Goal: Information Seeking & Learning: Learn about a topic

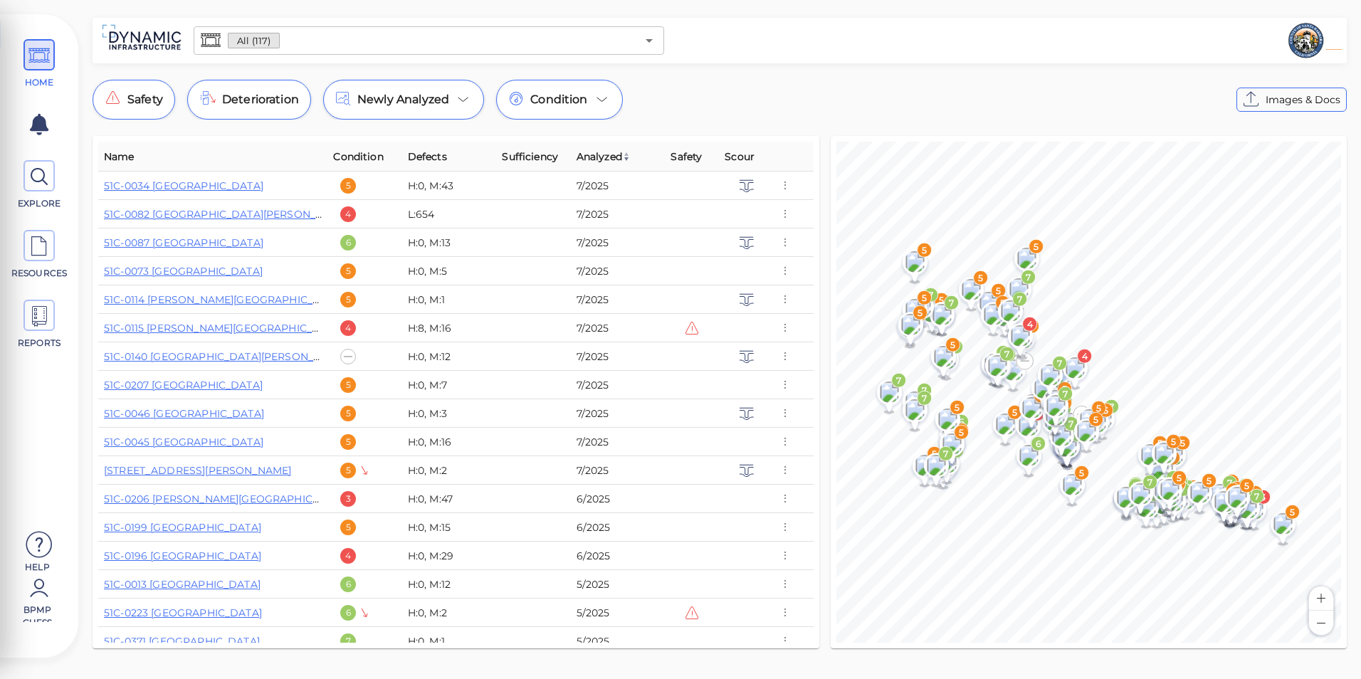
click at [1361, 0] on html "This app is not optimized for mobile screens. Please access using a desktop or …" at bounding box center [680, 0] width 1361 height 0
drag, startPoint x: 810, startPoint y: 184, endPoint x: 815, endPoint y: 206, distance: 22.5
click at [815, 206] on div "Name Condition Defects Sufficiency Analyzed Safety Scour 51C-0034 [GEOGRAPHIC_D…" at bounding box center [456, 392] width 727 height 513
click at [815, 204] on div "Name Condition Defects Sufficiency Analyzed Safety Scour 51C-0034 [GEOGRAPHIC_D…" at bounding box center [456, 392] width 727 height 513
click at [467, 108] on div "Newly Analyzed" at bounding box center [403, 100] width 161 height 40
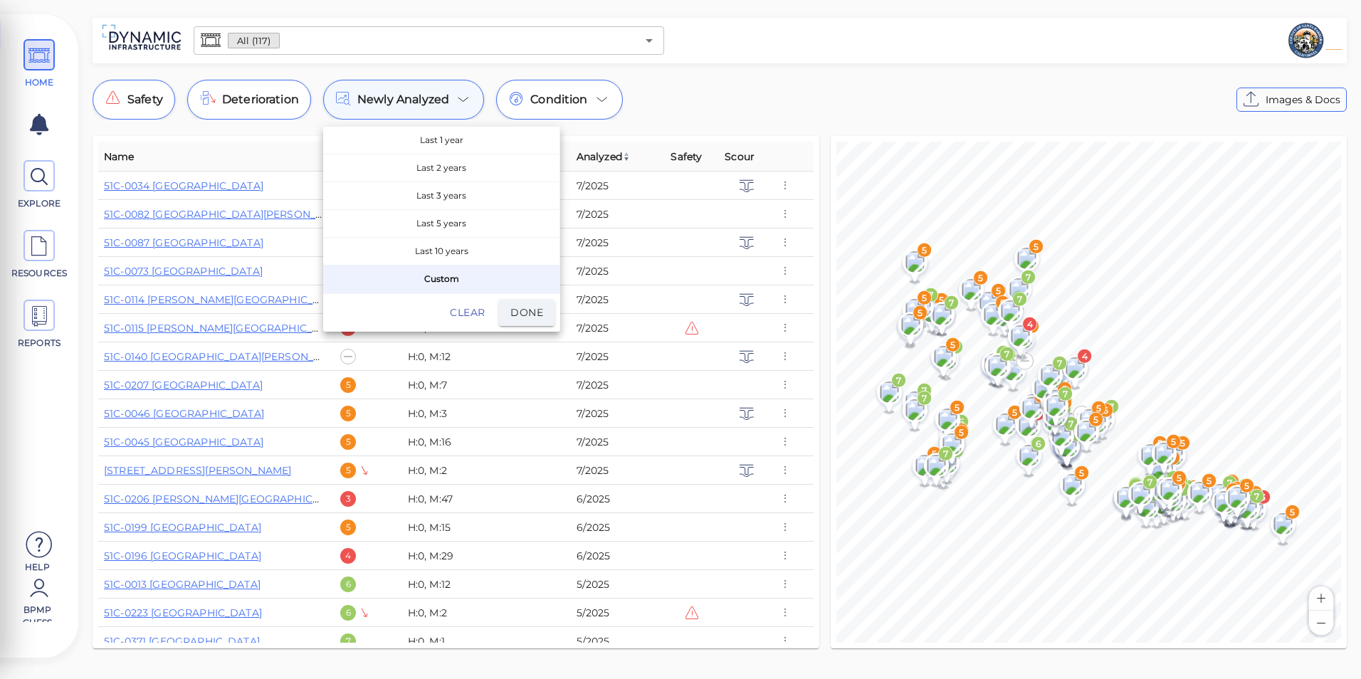
click at [467, 108] on div at bounding box center [680, 339] width 1361 height 679
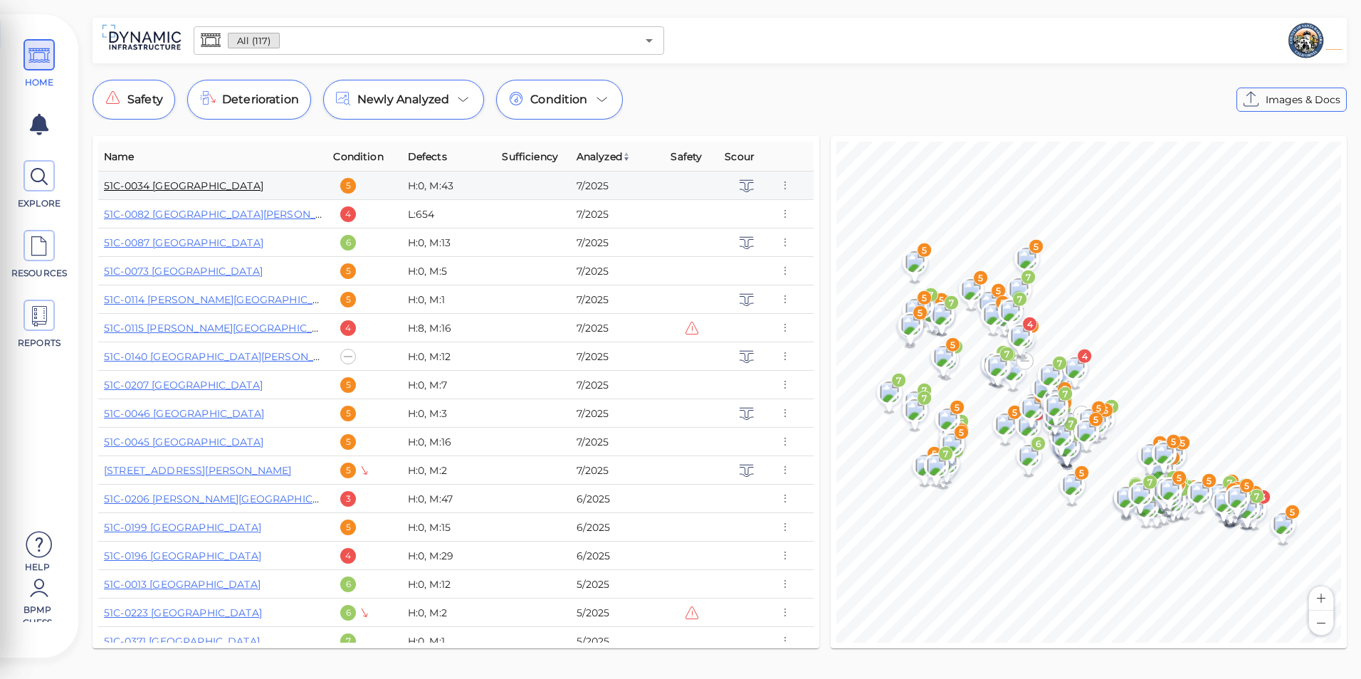
click at [204, 188] on link "51C-0034 [GEOGRAPHIC_DATA]" at bounding box center [183, 185] width 159 height 13
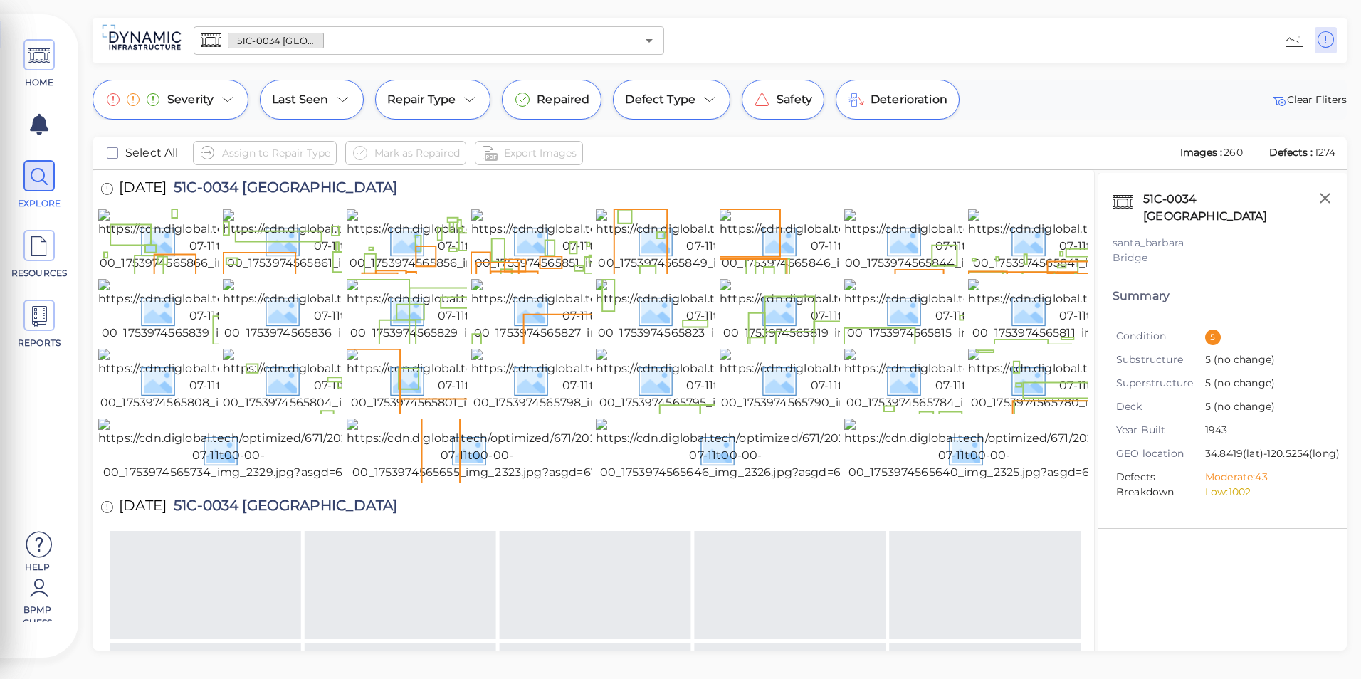
click at [1352, 51] on div "HOME EXPLORE RESOURCES REPORTS Help BPMP Guess How to My Display Settings Hide …" at bounding box center [680, 339] width 1361 height 679
click at [1361, 0] on html "This app is not optimized for mobile screens. Please access using a desktop or …" at bounding box center [680, 0] width 1361 height 0
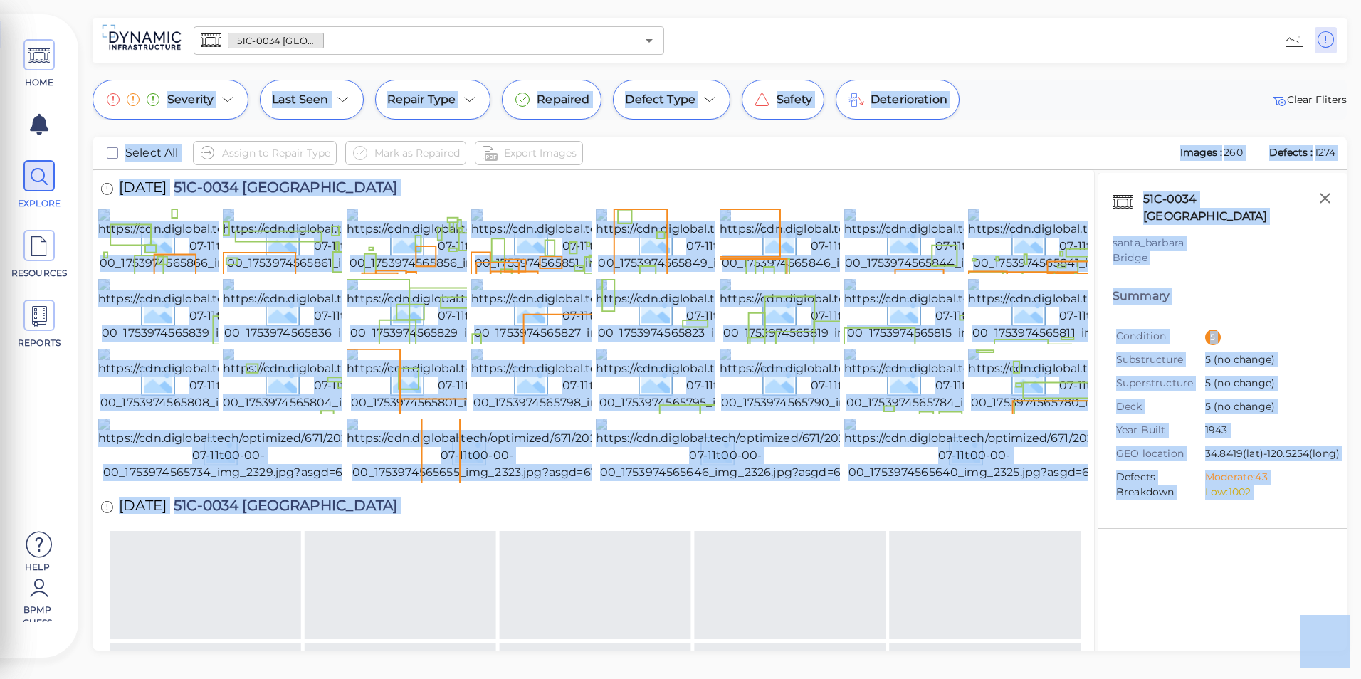
drag, startPoint x: 1361, startPoint y: 56, endPoint x: 1364, endPoint y: 68, distance: 12.4
click at [1361, 0] on html "This app is not optimized for mobile screens. Please access using a desktop or …" at bounding box center [680, 0] width 1361 height 0
click at [1317, 77] on div "HOME EXPLORE RESOURCES REPORTS Help BPMP Guess How to My Display Settings Hide …" at bounding box center [680, 339] width 1361 height 679
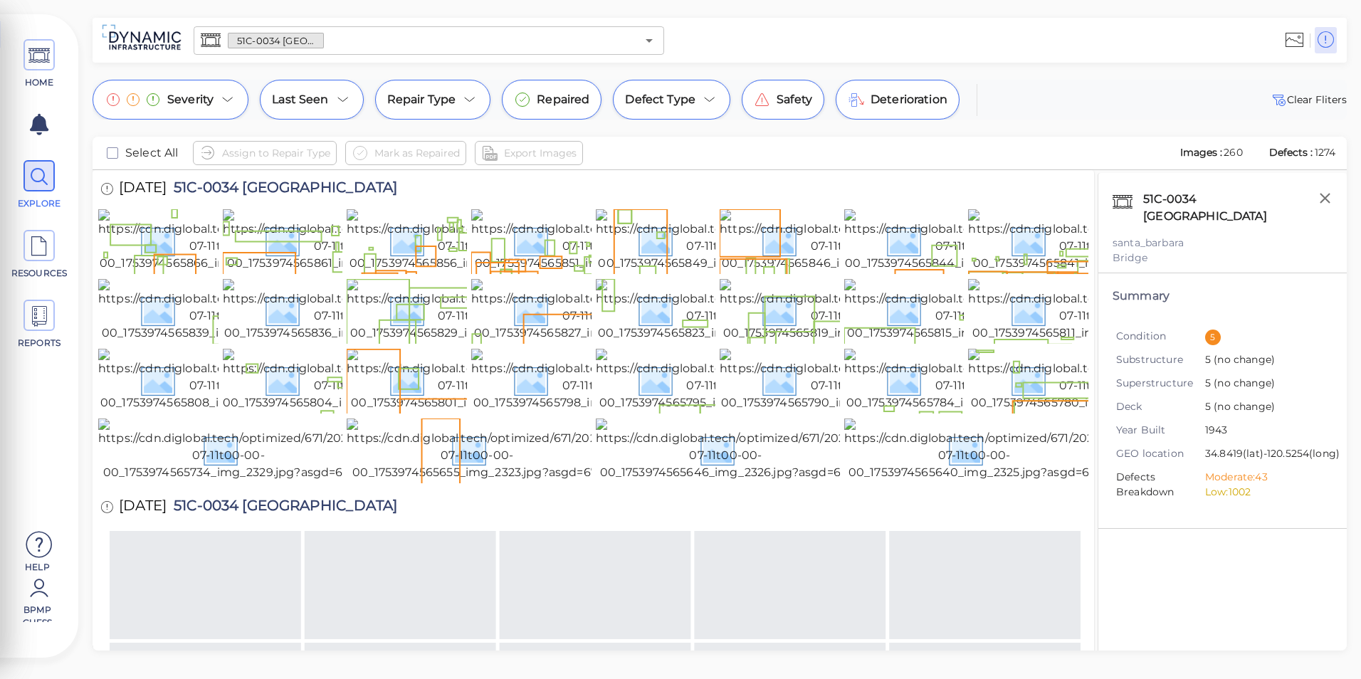
click at [46, 397] on div "HOME EXPLORE RESOURCES REPORTS Help BPMP Guess" at bounding box center [39, 342] width 64 height 629
click at [21, 555] on span at bounding box center [39, 545] width 64 height 31
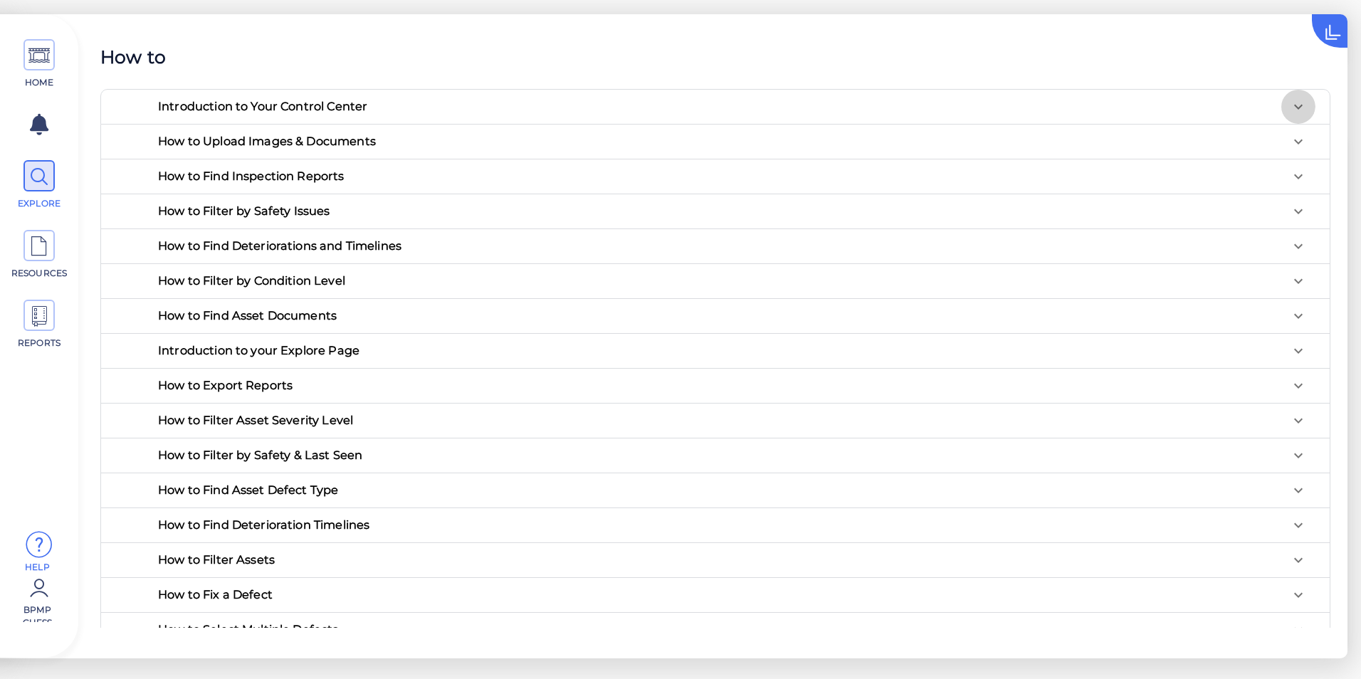
click at [1290, 101] on icon at bounding box center [1298, 106] width 17 height 17
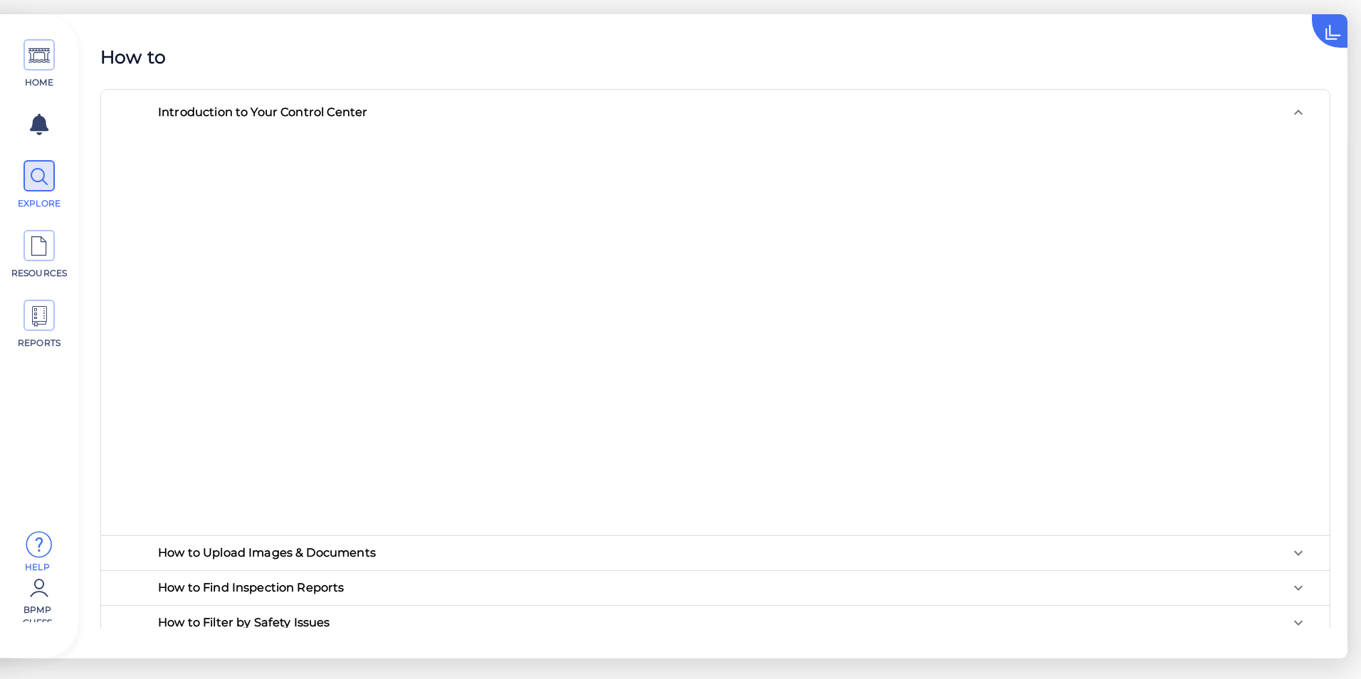
click at [1287, 101] on div at bounding box center [1299, 112] width 34 height 34
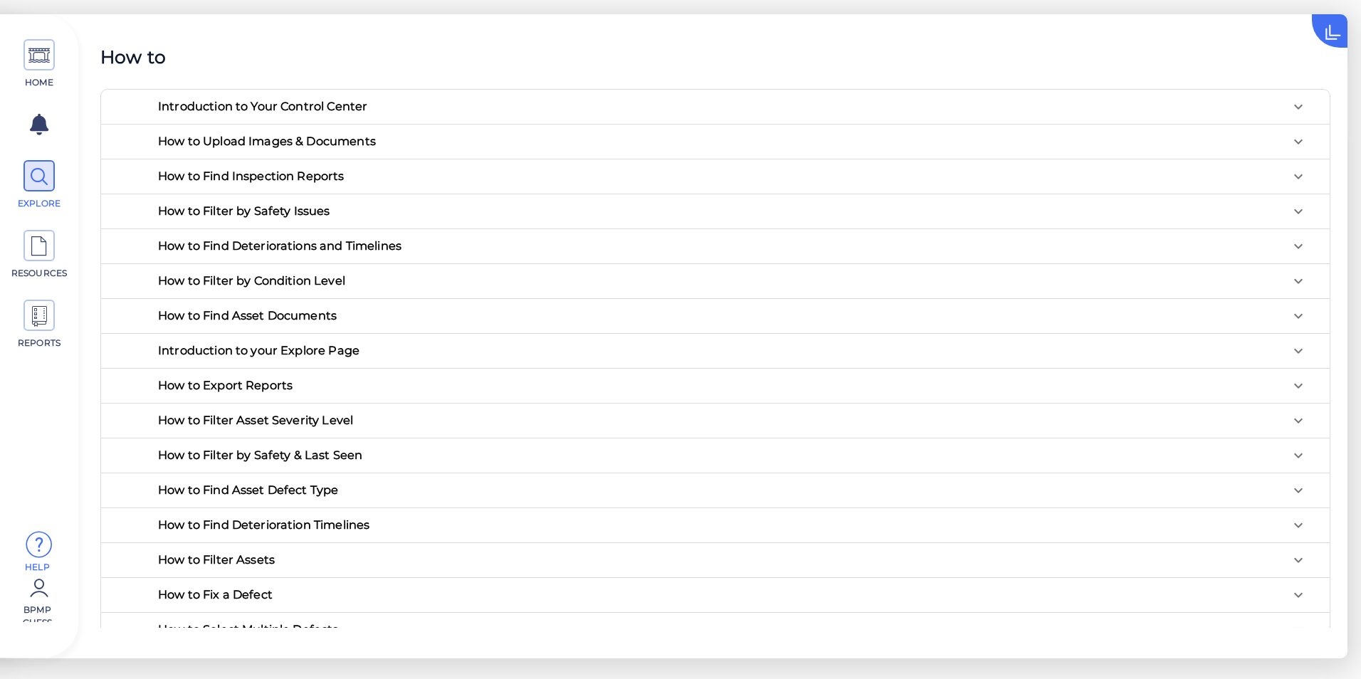
click at [1294, 140] on icon at bounding box center [1298, 141] width 9 height 5
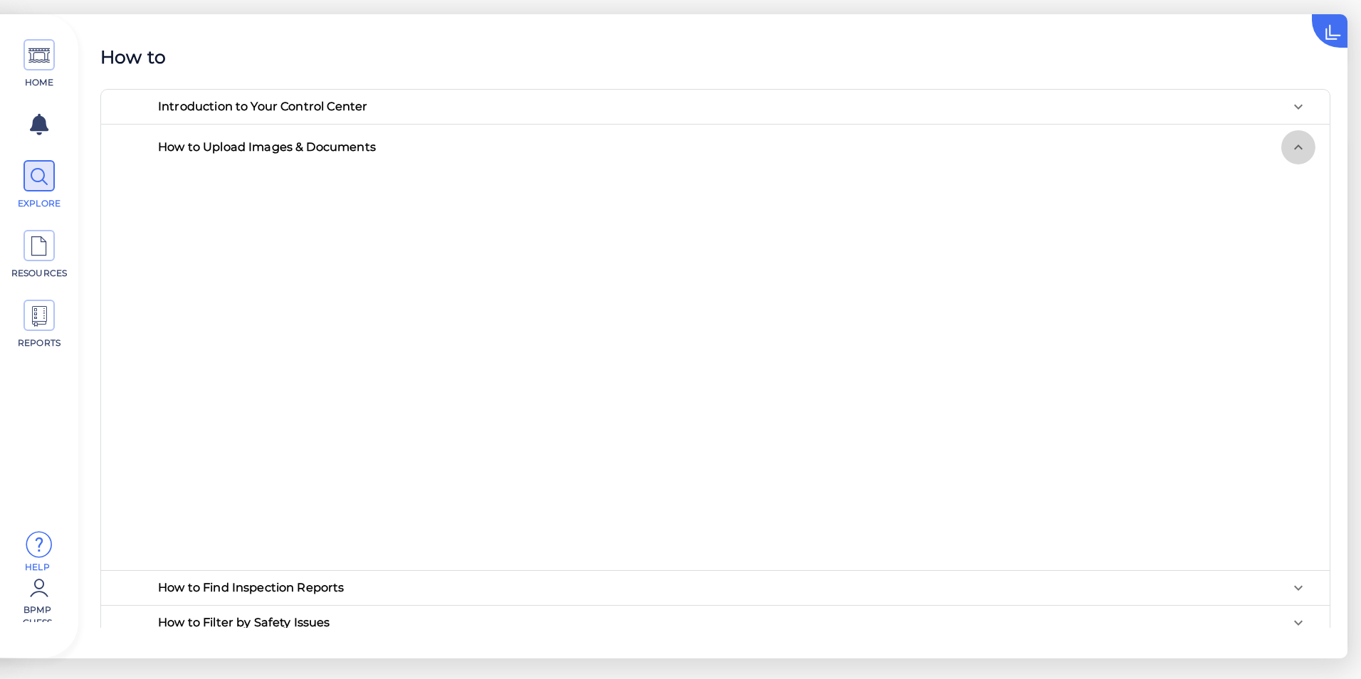
click at [1292, 140] on icon at bounding box center [1298, 147] width 17 height 17
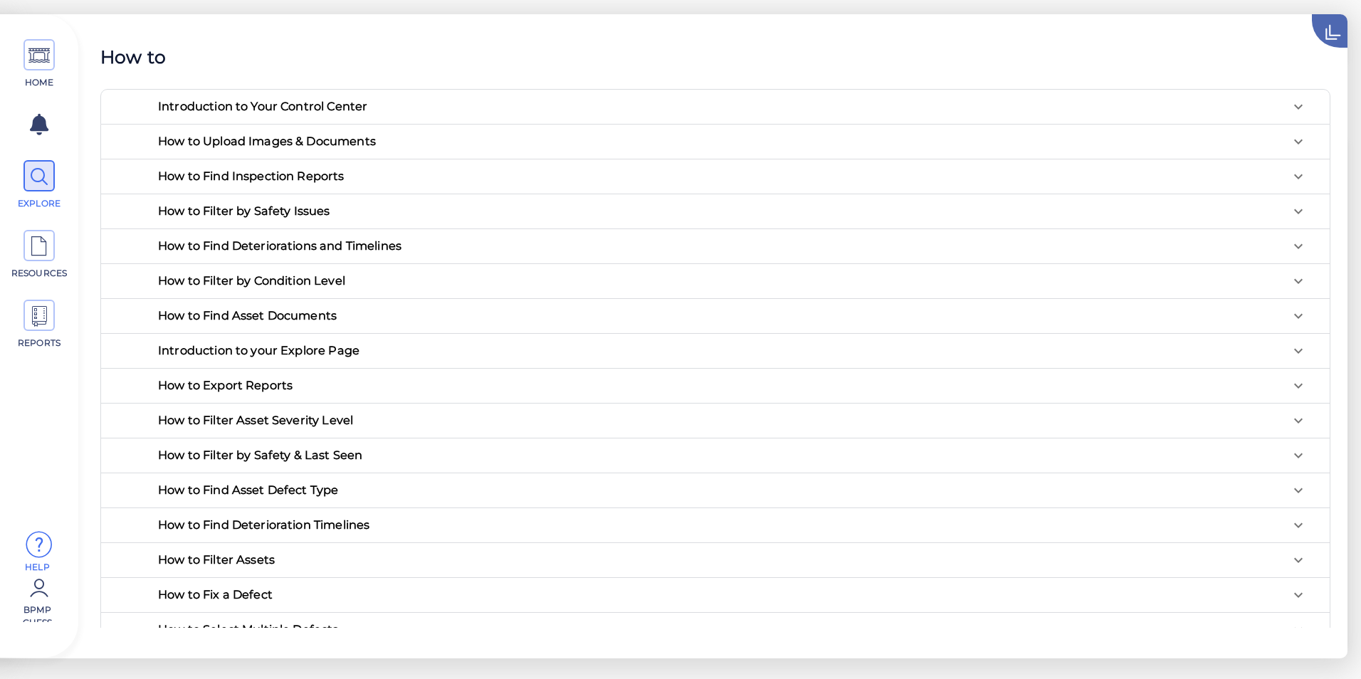
click at [1327, 38] on icon at bounding box center [1348, 17] width 72 height 72
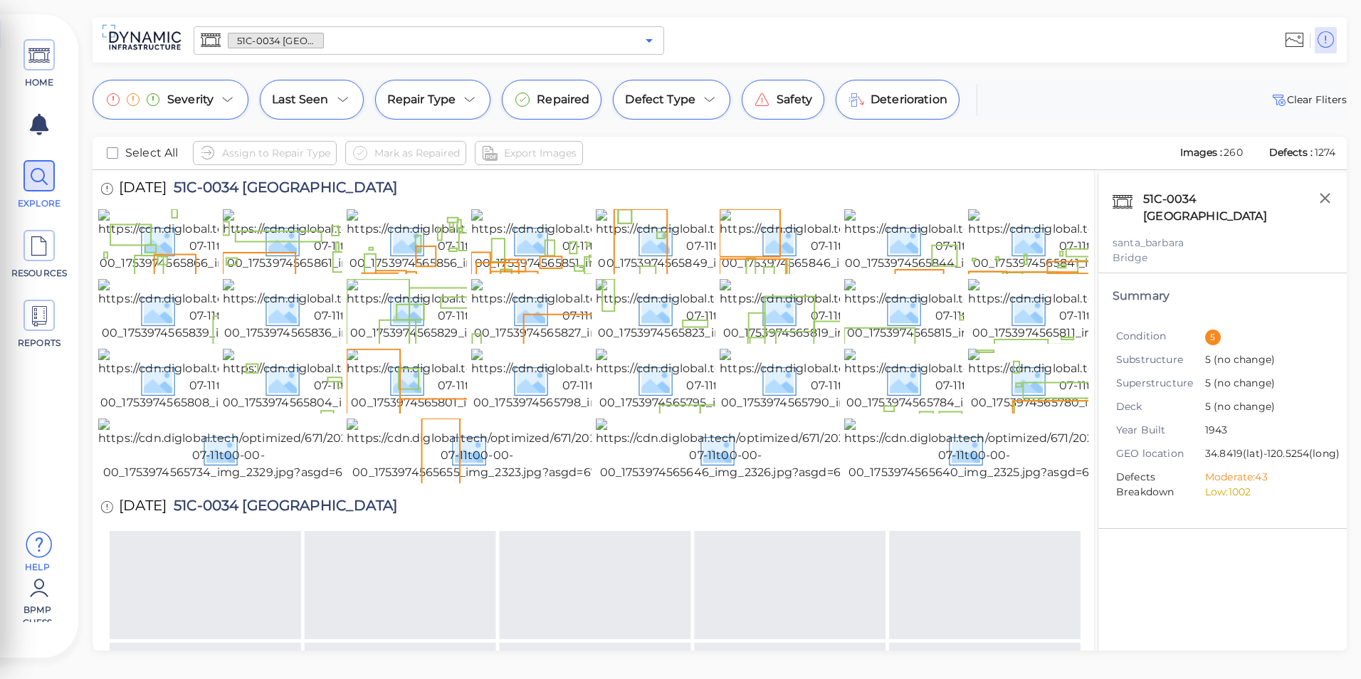
click at [647, 43] on icon "Open" at bounding box center [649, 40] width 17 height 17
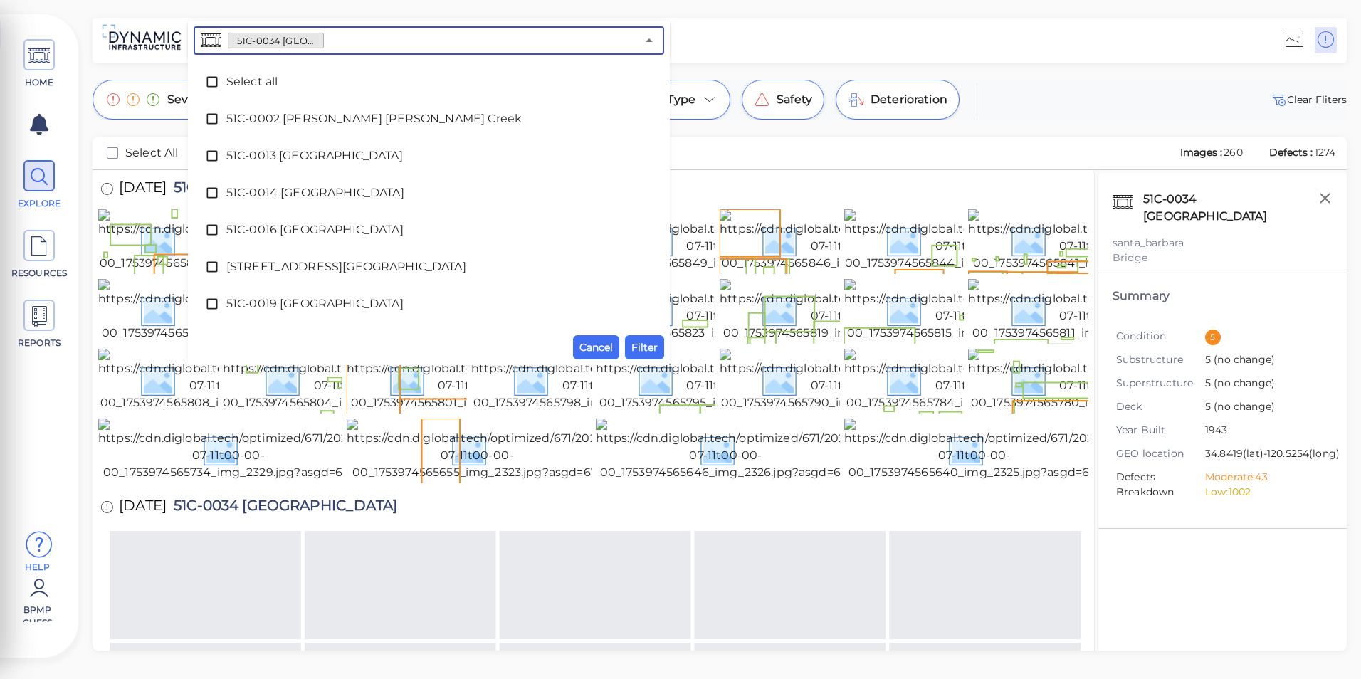
scroll to position [104, 0]
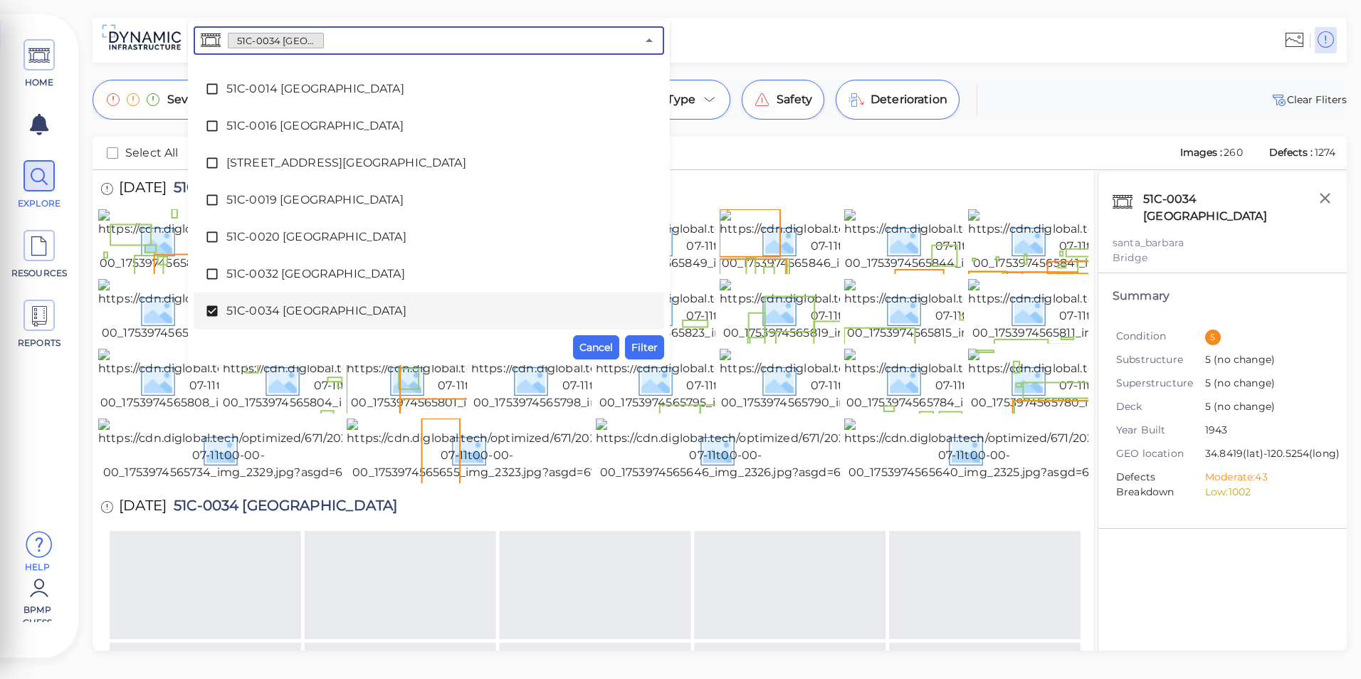
click at [300, 298] on div "51C-0034 [GEOGRAPHIC_DATA]" at bounding box center [429, 311] width 448 height 28
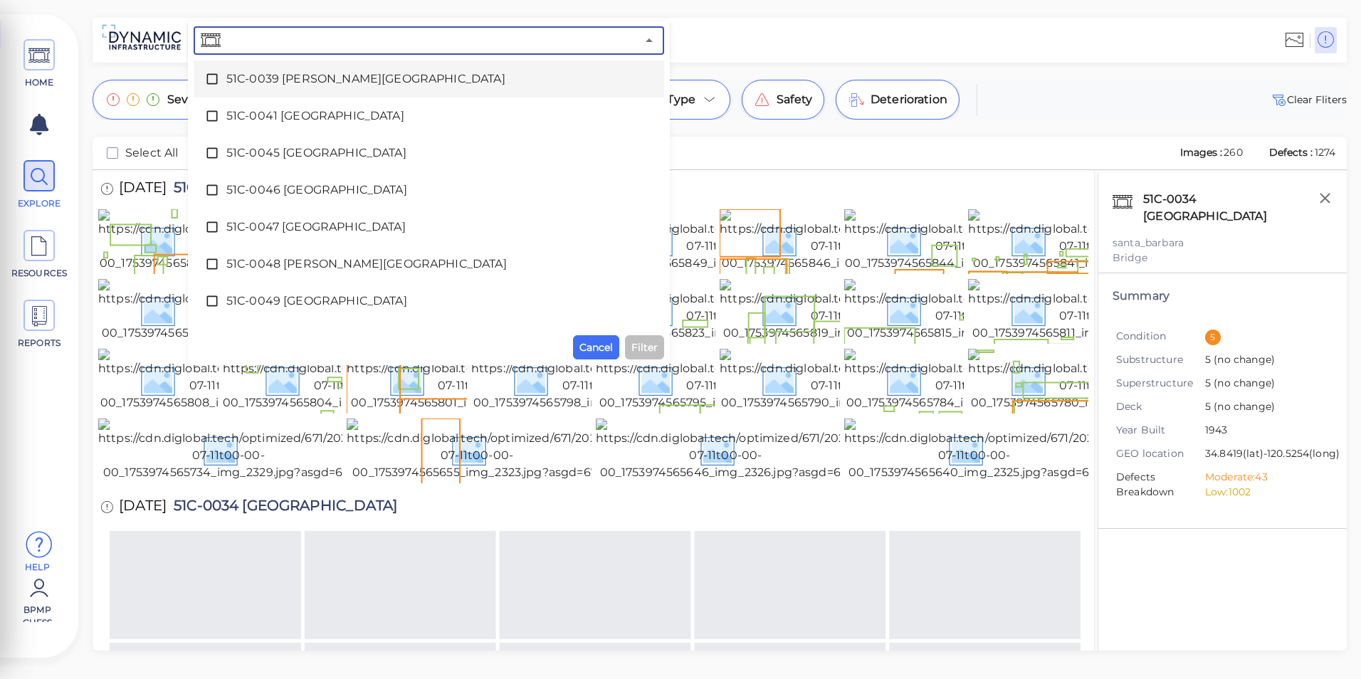
scroll to position [459, 0]
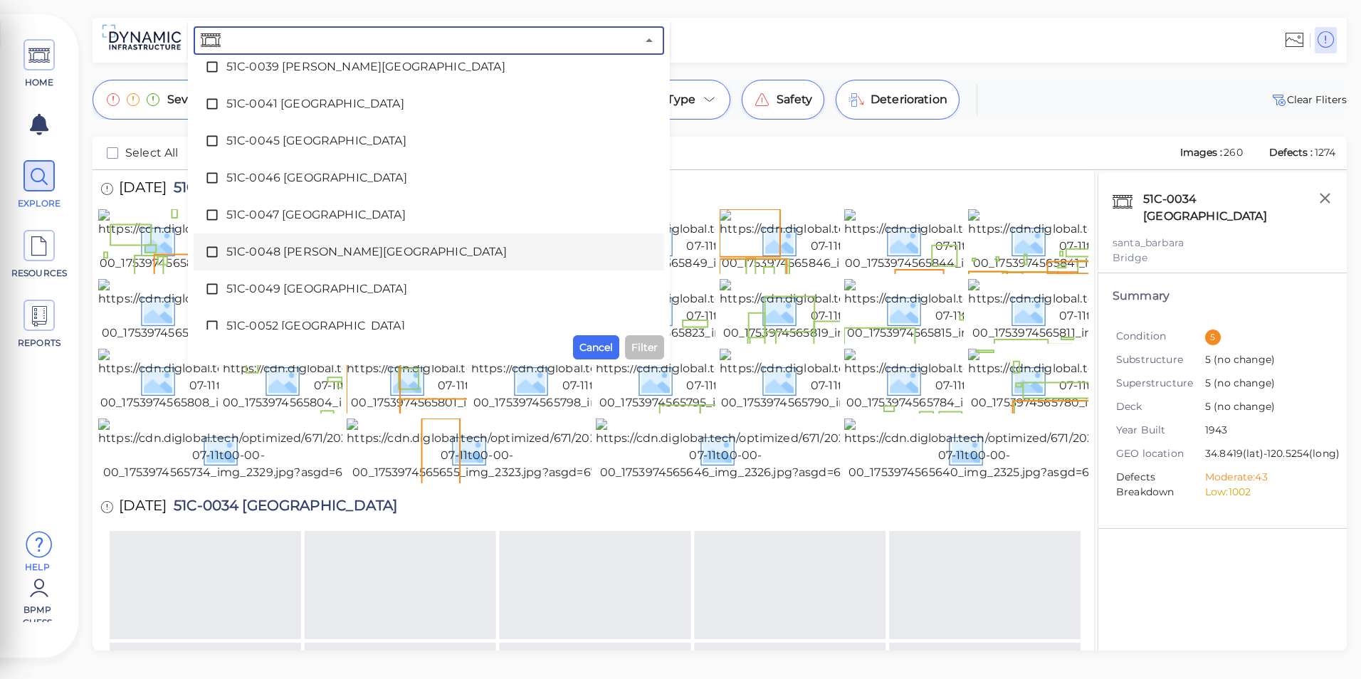
click at [375, 261] on div "51C-0048 [PERSON_NAME][GEOGRAPHIC_DATA]" at bounding box center [429, 252] width 448 height 28
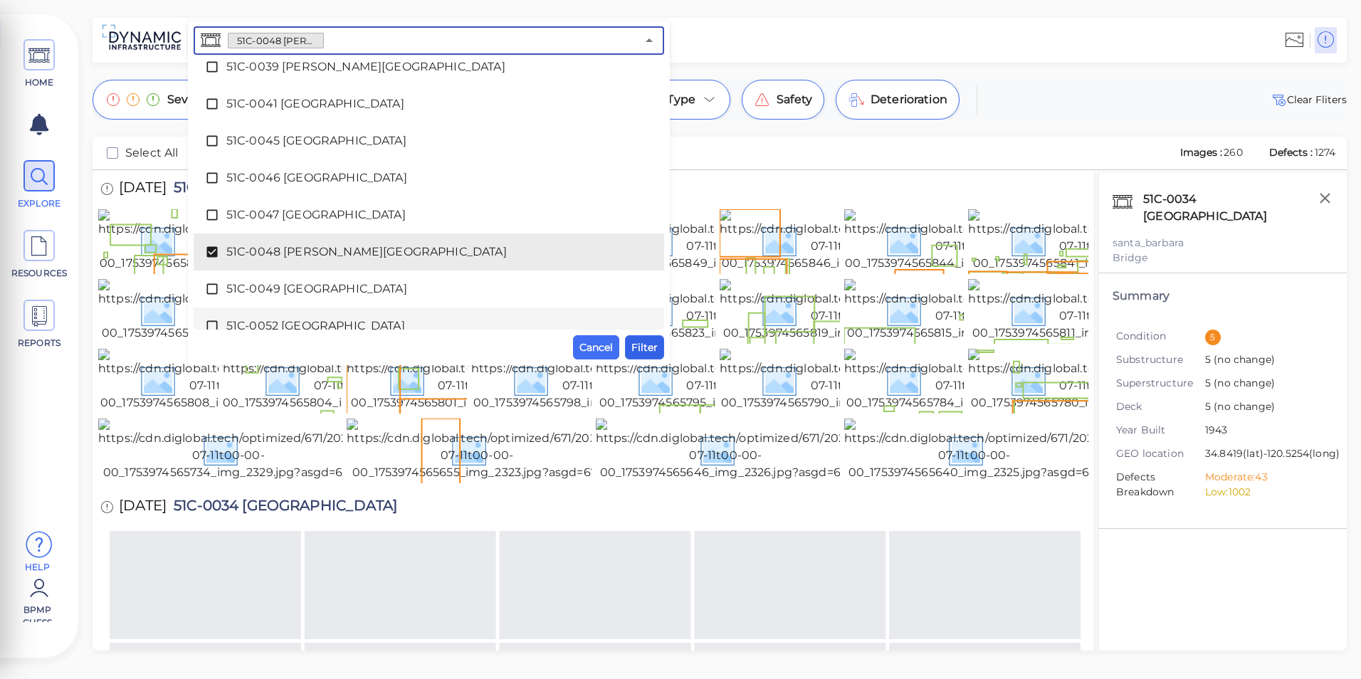
click at [644, 354] on span "Filter" at bounding box center [645, 347] width 26 height 17
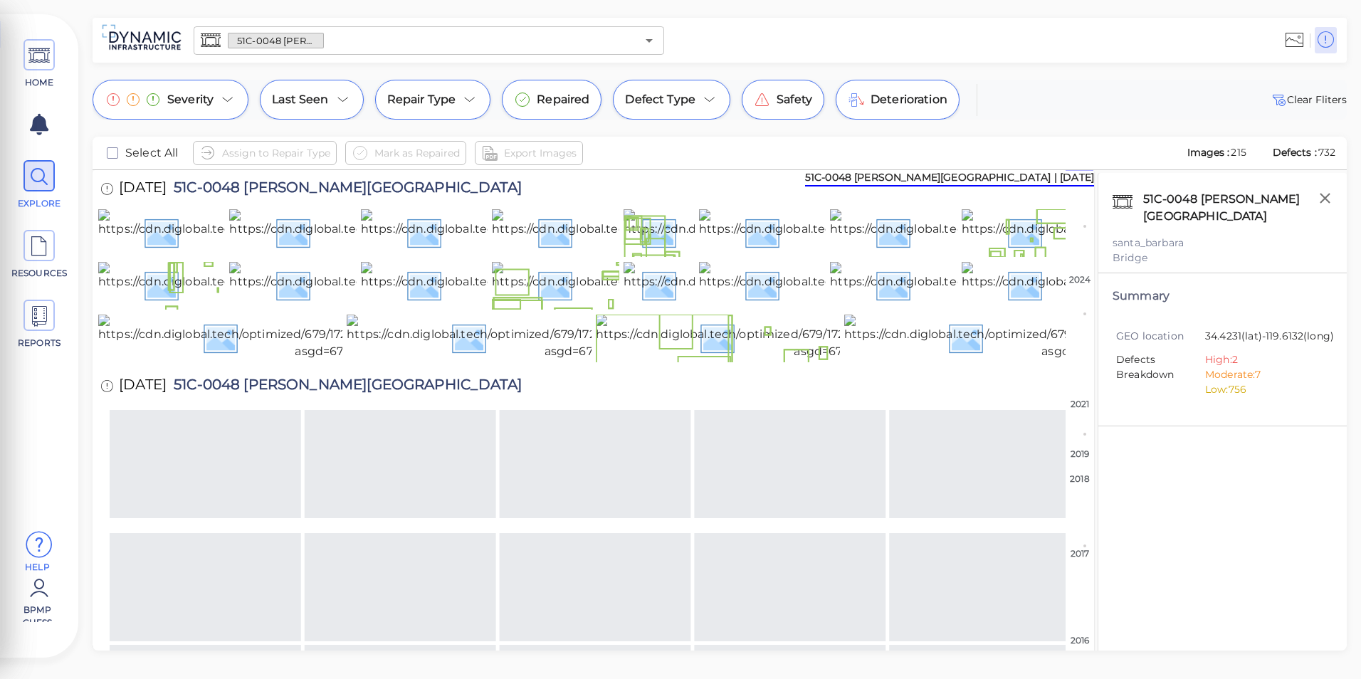
click at [1094, 201] on div "Select All Assign to Repair Type Mark as Repaired Export Images Images : 215 De…" at bounding box center [720, 394] width 1255 height 514
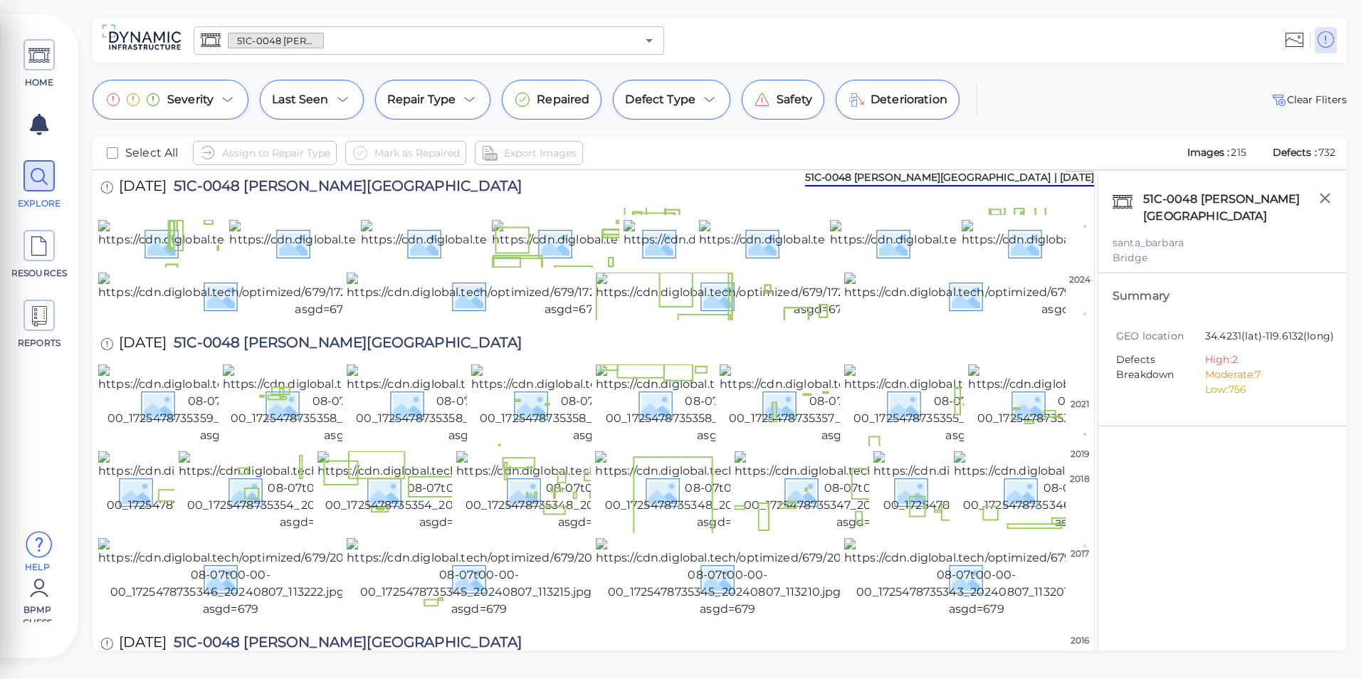
scroll to position [0, 0]
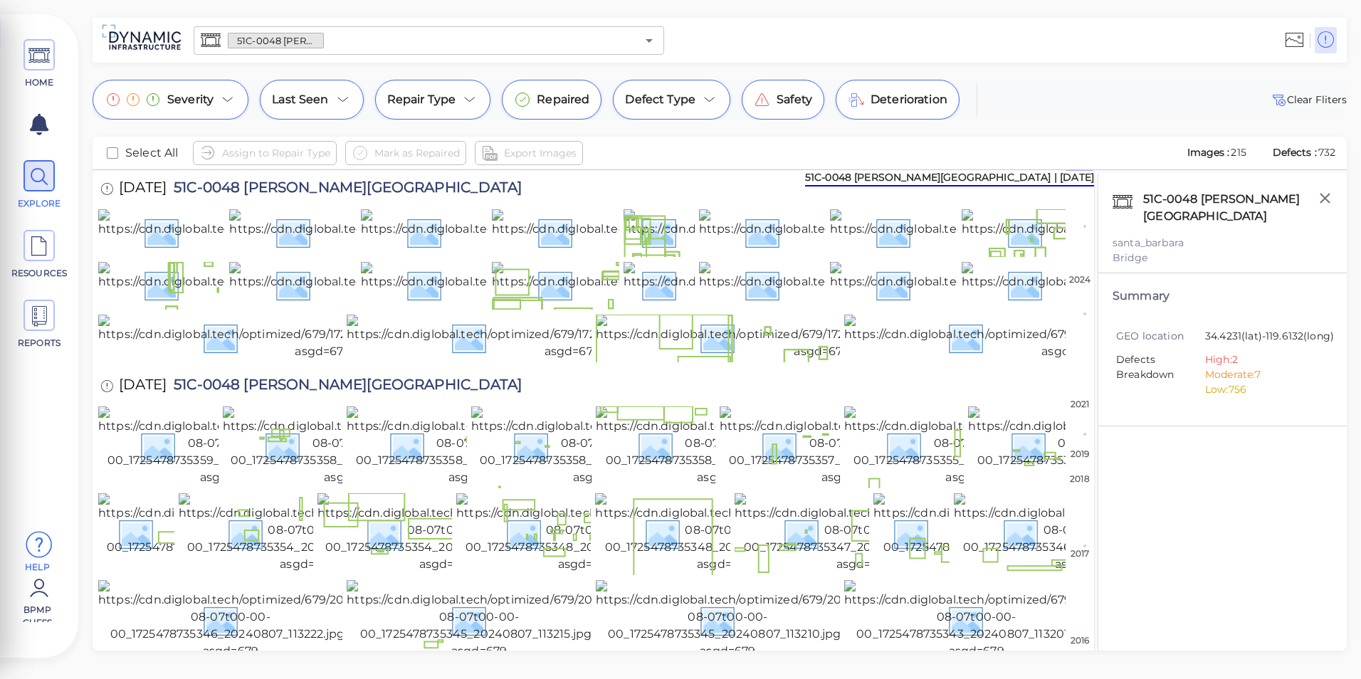
drag, startPoint x: 1094, startPoint y: 182, endPoint x: 1098, endPoint y: 165, distance: 17.6
click at [1098, 165] on div "Select All Assign to Repair Type Mark as Repaired Export Images Images : 215 De…" at bounding box center [720, 394] width 1255 height 514
click at [150, 255] on img at bounding box center [320, 232] width 444 height 46
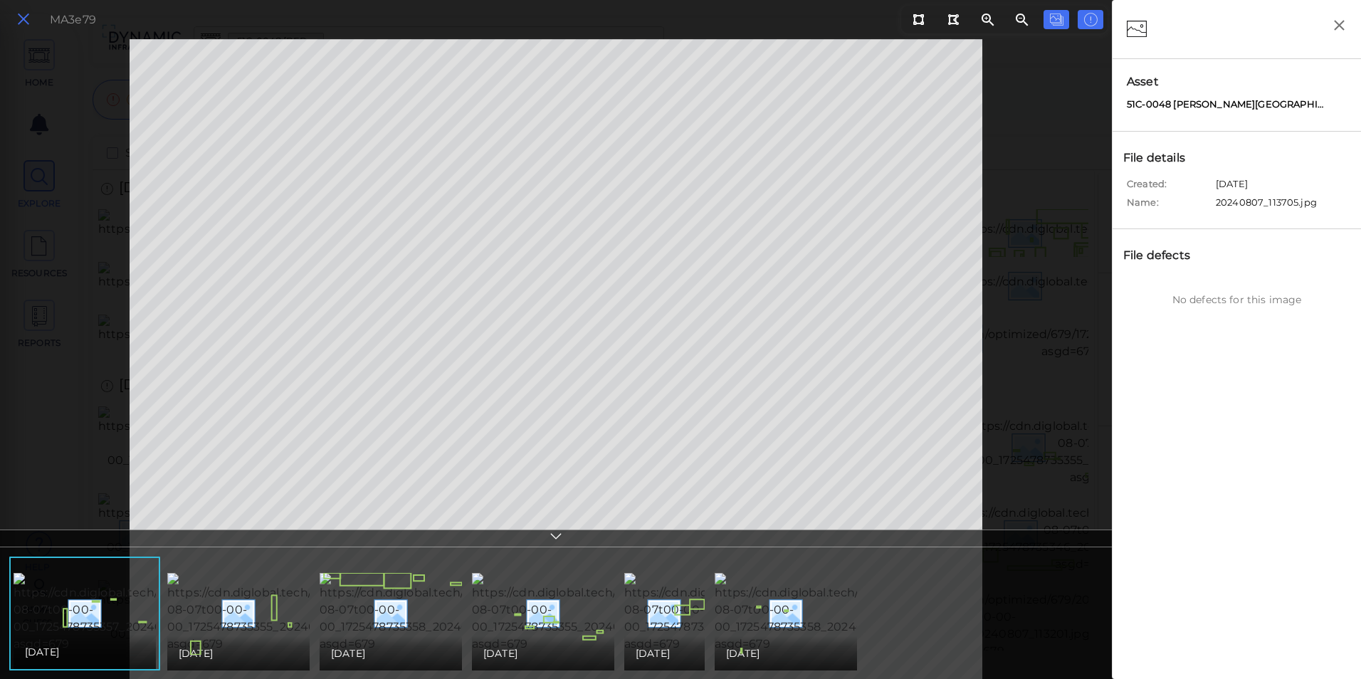
click at [25, 25] on icon at bounding box center [24, 19] width 16 height 19
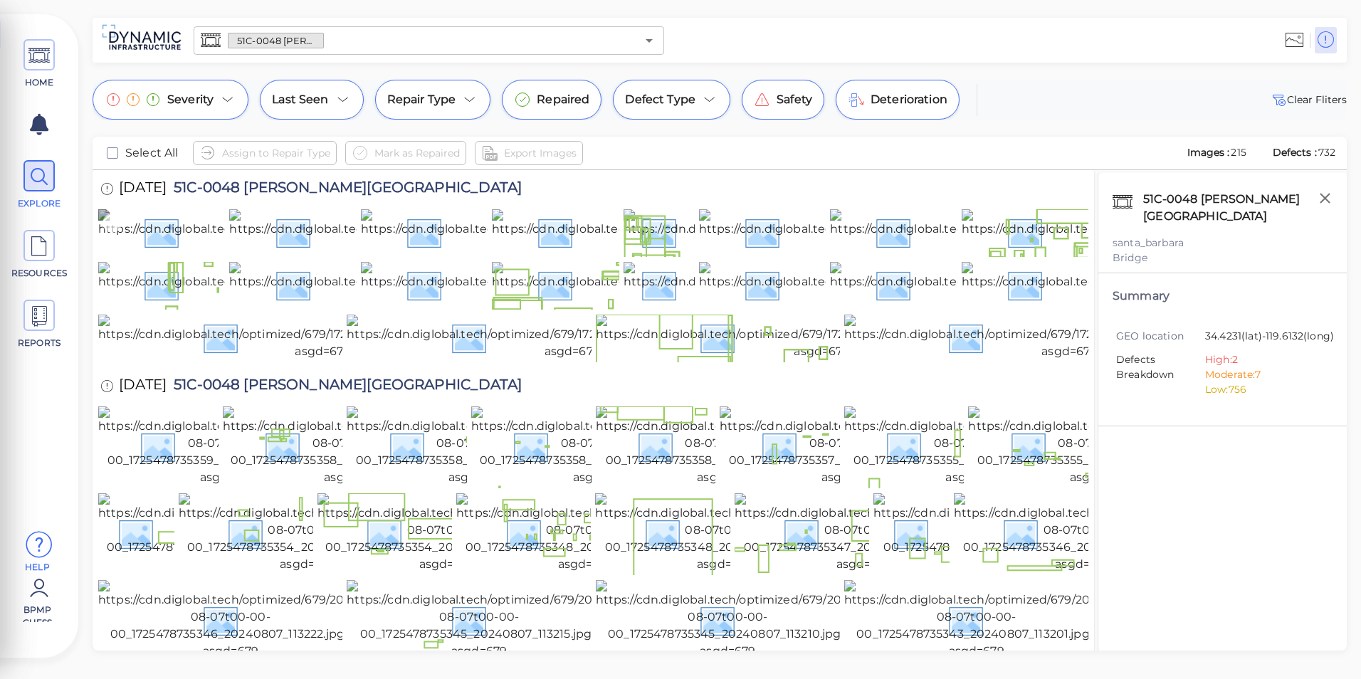
click at [109, 221] on icon at bounding box center [112, 223] width 19 height 19
click at [242, 220] on icon at bounding box center [243, 223] width 19 height 19
click at [370, 221] on icon at bounding box center [374, 223] width 19 height 19
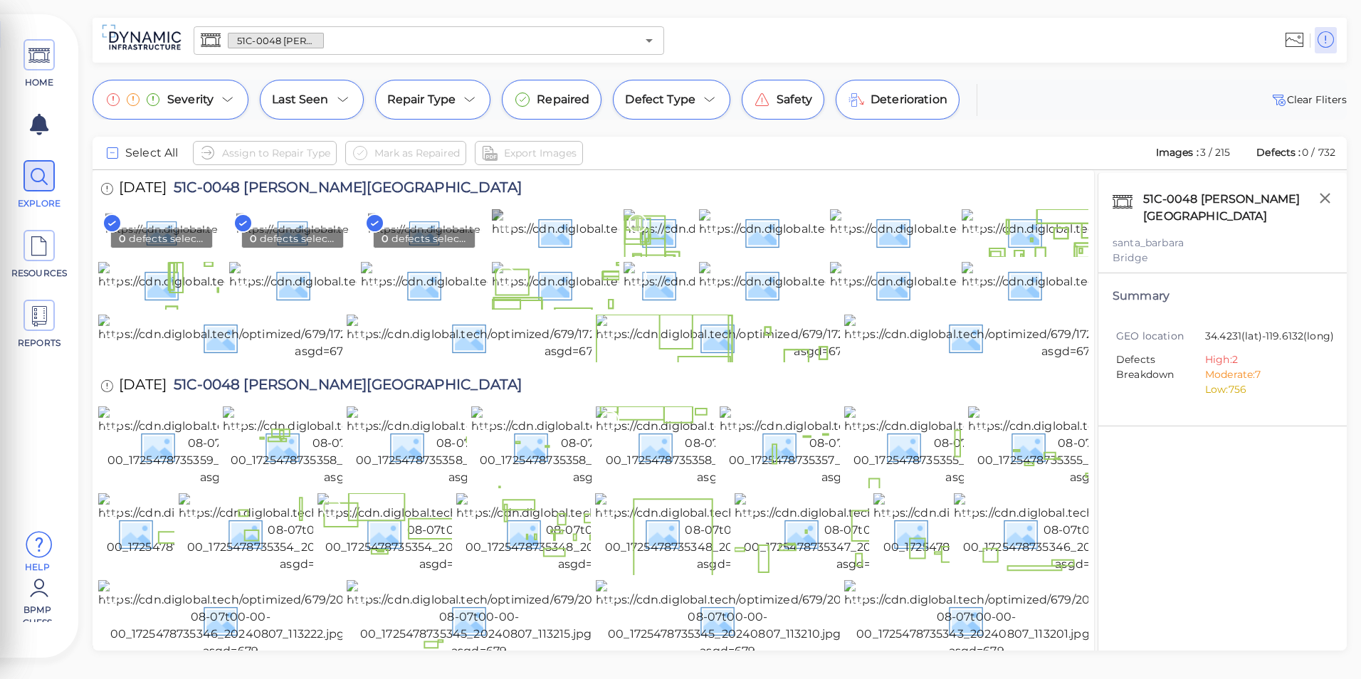
click at [497, 216] on icon at bounding box center [505, 223] width 19 height 19
click at [508, 224] on rect at bounding box center [506, 223] width 18 height 18
click at [382, 221] on rect at bounding box center [375, 223] width 18 height 18
click at [242, 221] on rect at bounding box center [243, 223] width 18 height 18
click at [120, 219] on rect at bounding box center [112, 223] width 18 height 18
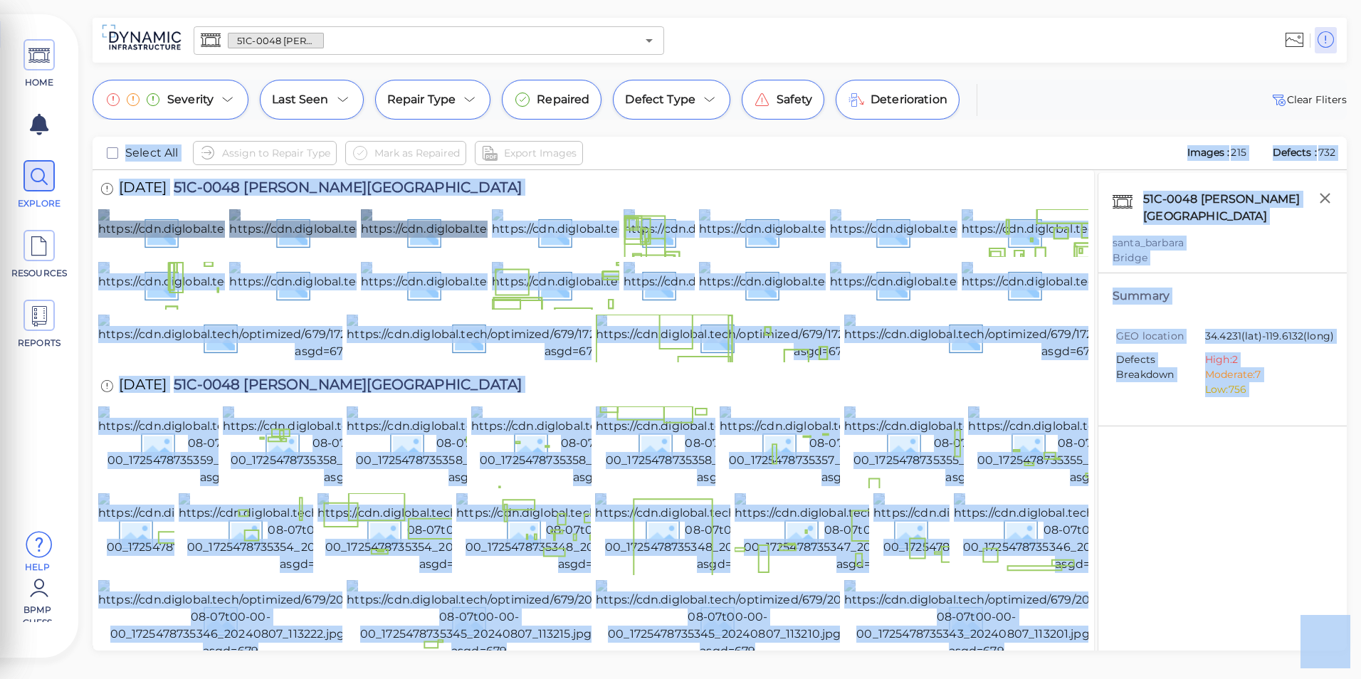
drag, startPoint x: 1361, startPoint y: 69, endPoint x: 1363, endPoint y: 78, distance: 9.5
click at [1361, 0] on html "This app is not optimized for mobile screens. Please access using a desktop or …" at bounding box center [680, 0] width 1361 height 0
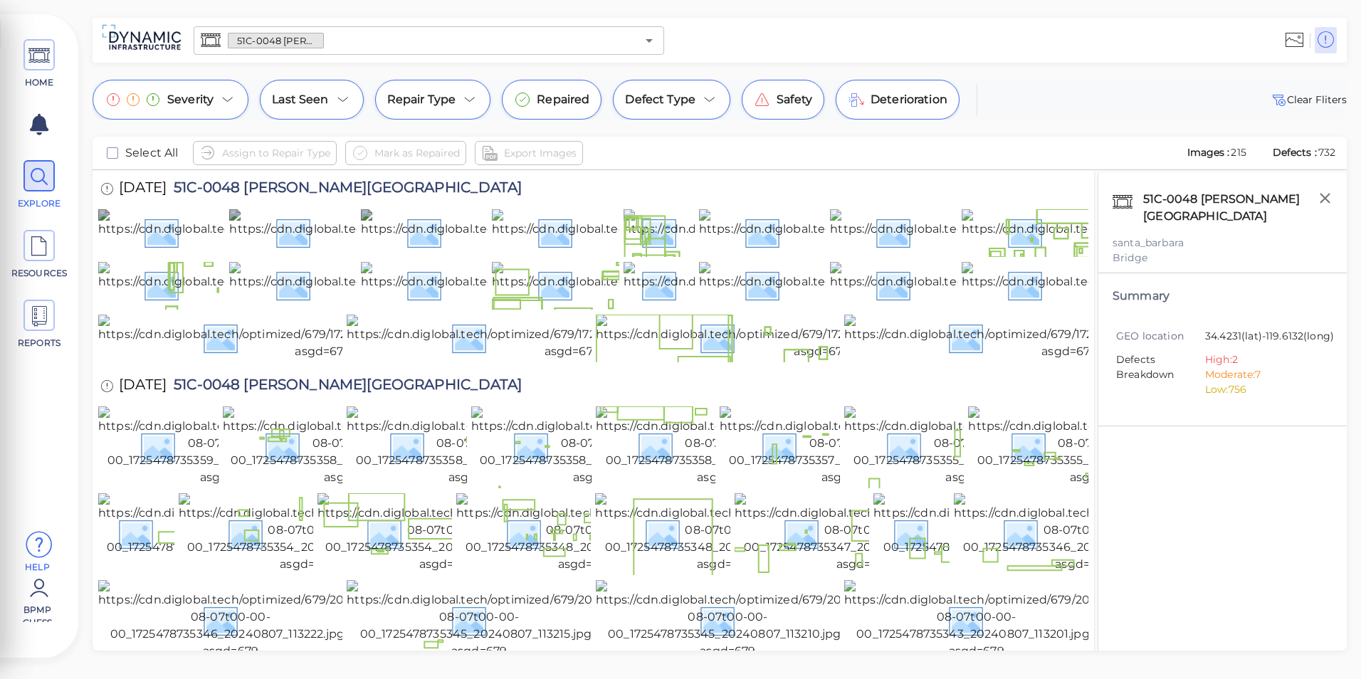
click at [1186, 93] on div "Severity Last Seen Repair Type Repaired Defect Type Safety Deterioration Clear …" at bounding box center [720, 100] width 1255 height 40
click at [564, 308] on img at bounding box center [715, 285] width 447 height 46
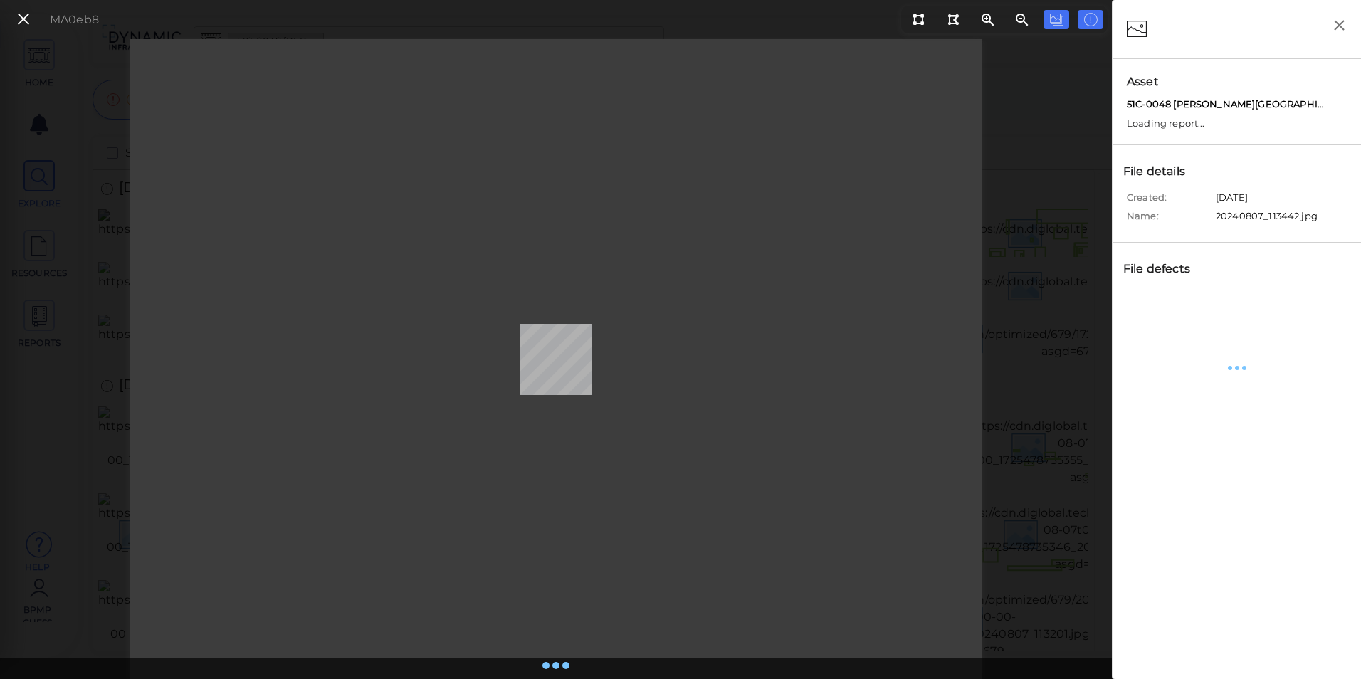
click at [530, 410] on div at bounding box center [557, 359] width 854 height 640
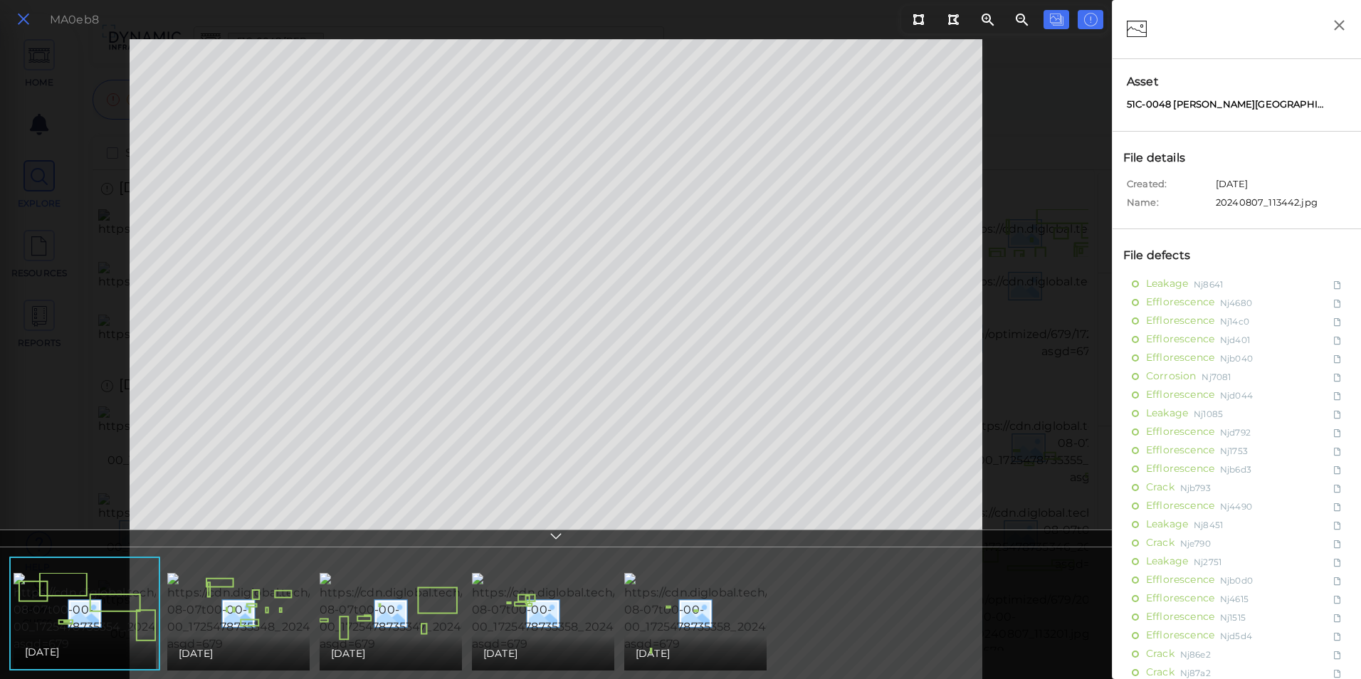
click at [23, 20] on icon at bounding box center [24, 19] width 16 height 19
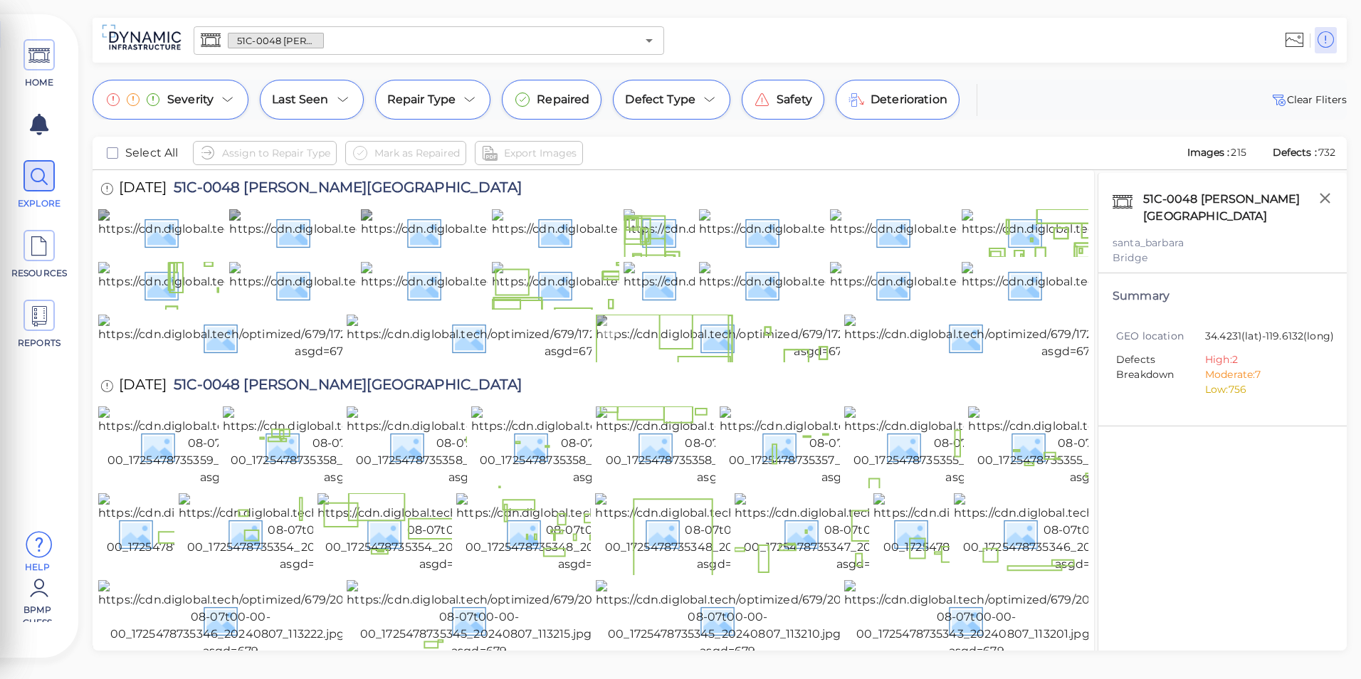
click at [733, 360] on img at bounding box center [822, 338] width 453 height 46
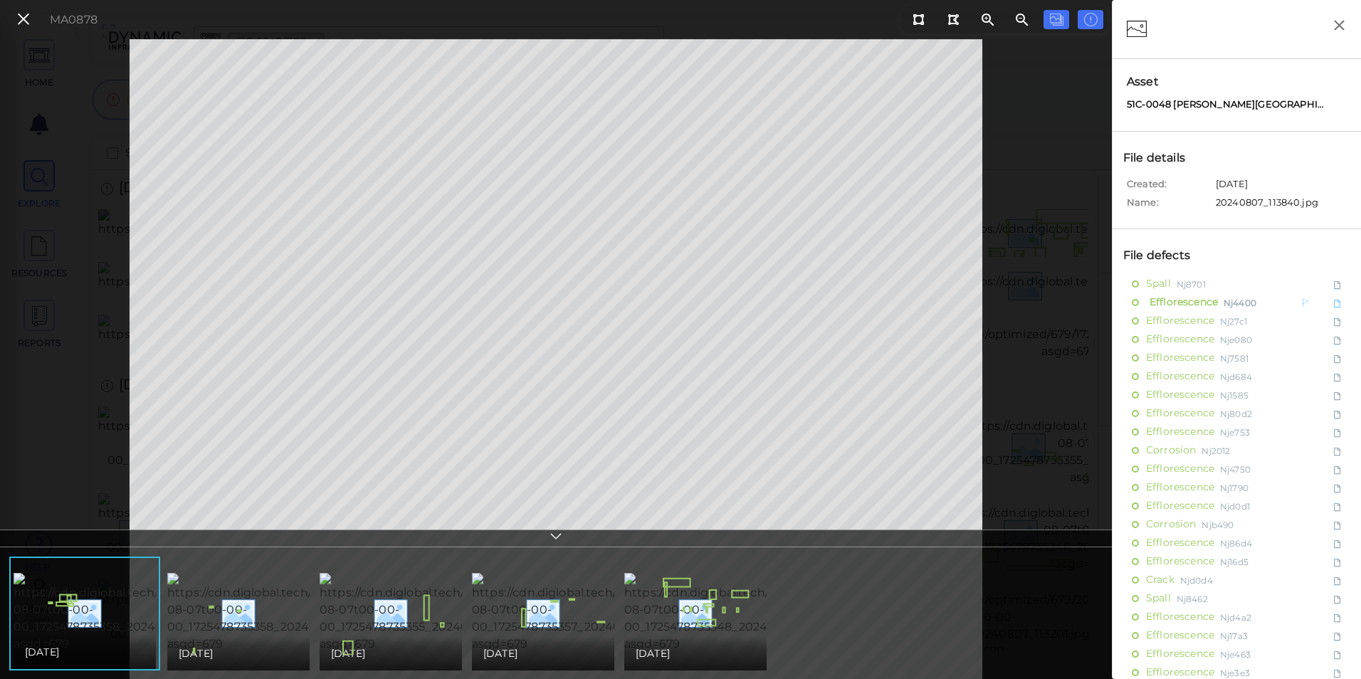
click at [1188, 307] on span "Efflorescence" at bounding box center [1182, 302] width 72 height 18
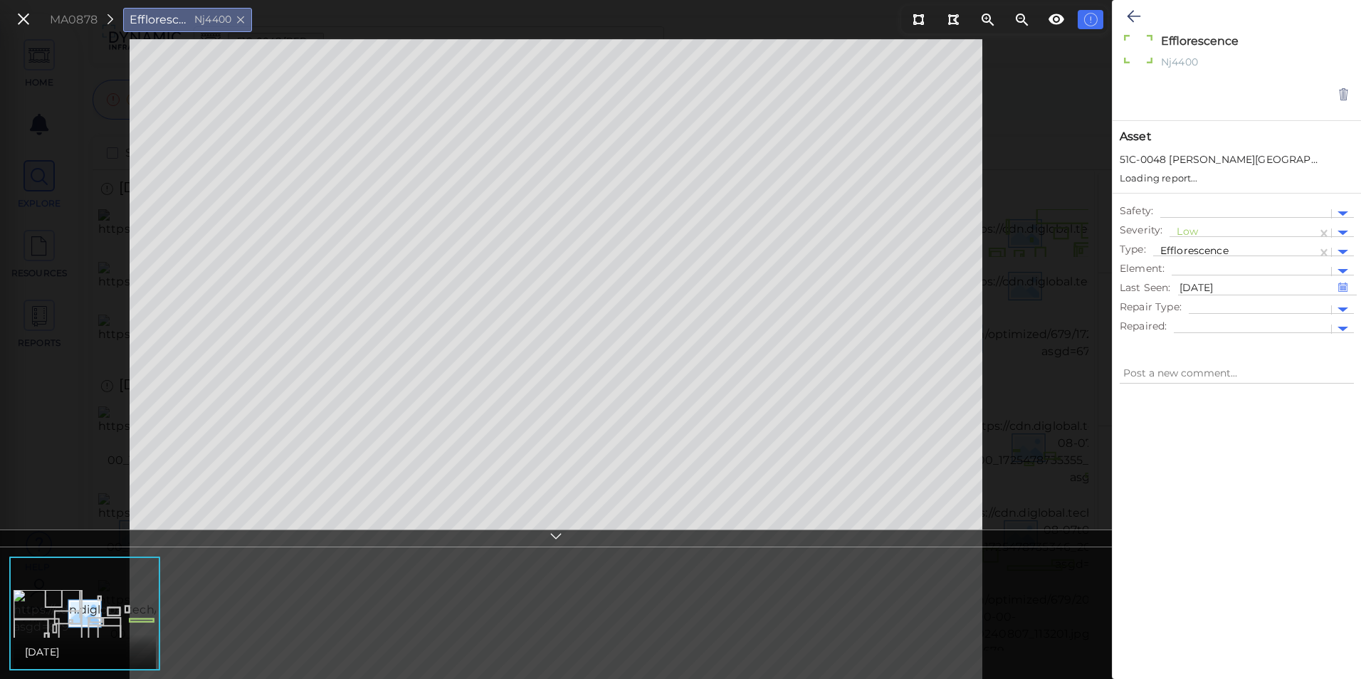
type textarea "x"
click at [39, 20] on div "MA0878 Efflorescence Nj4400" at bounding box center [131, 19] width 255 height 31
click at [28, 19] on icon at bounding box center [24, 19] width 16 height 19
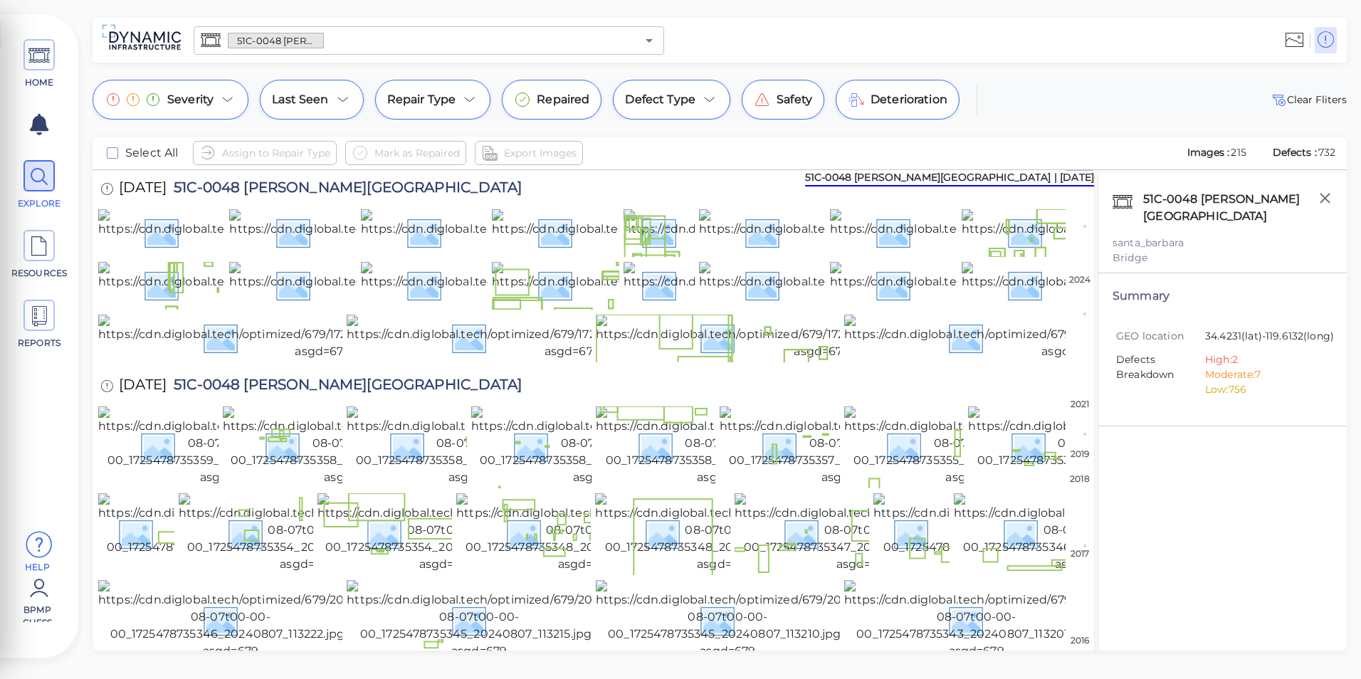
drag, startPoint x: 1094, startPoint y: 193, endPoint x: 1087, endPoint y: 152, distance: 41.9
click at [1087, 152] on div "Select All Assign to Repair Type Mark as Repaired Export Images Images : 215 De…" at bounding box center [720, 394] width 1255 height 514
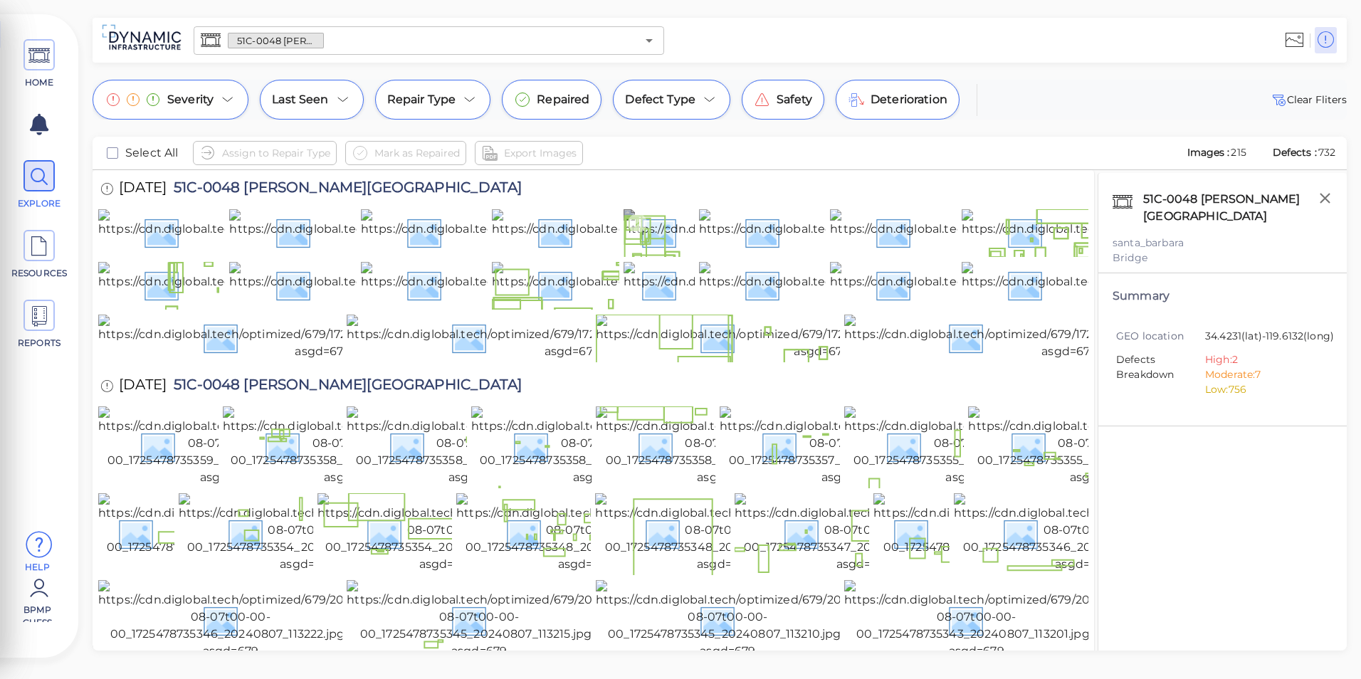
click at [649, 255] on img at bounding box center [847, 232] width 446 height 46
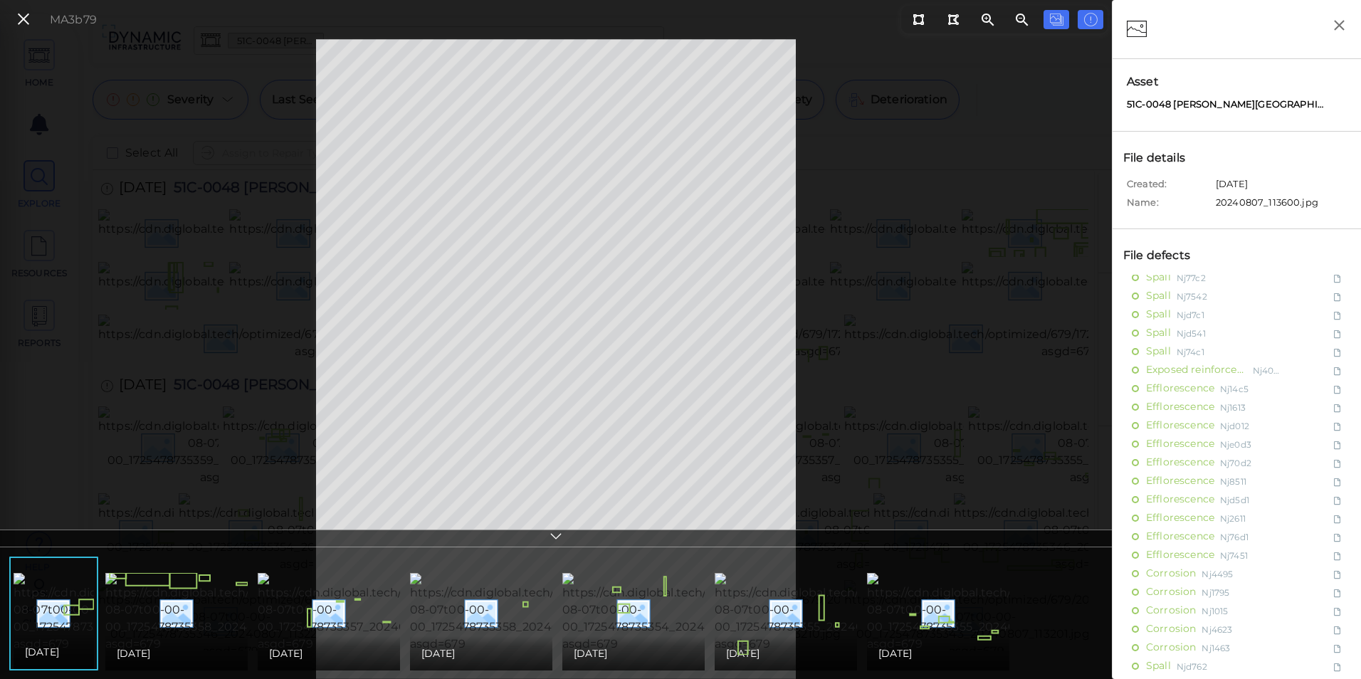
scroll to position [9, 0]
click at [1302, 478] on icon at bounding box center [1306, 478] width 9 height 11
click at [1302, 462] on icon at bounding box center [1306, 459] width 9 height 11
click at [1302, 461] on icon at bounding box center [1306, 459] width 9 height 11
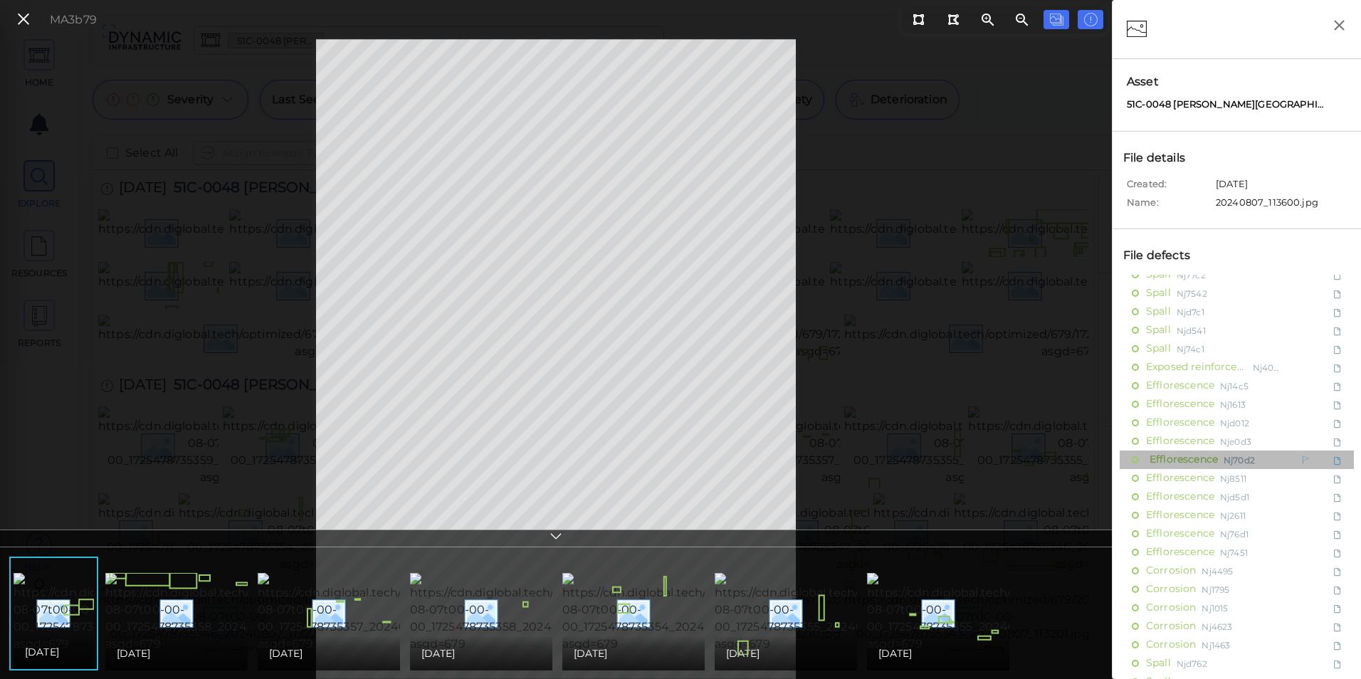
click at [1302, 461] on icon at bounding box center [1306, 459] width 9 height 11
click at [1334, 461] on icon at bounding box center [1337, 460] width 6 height 9
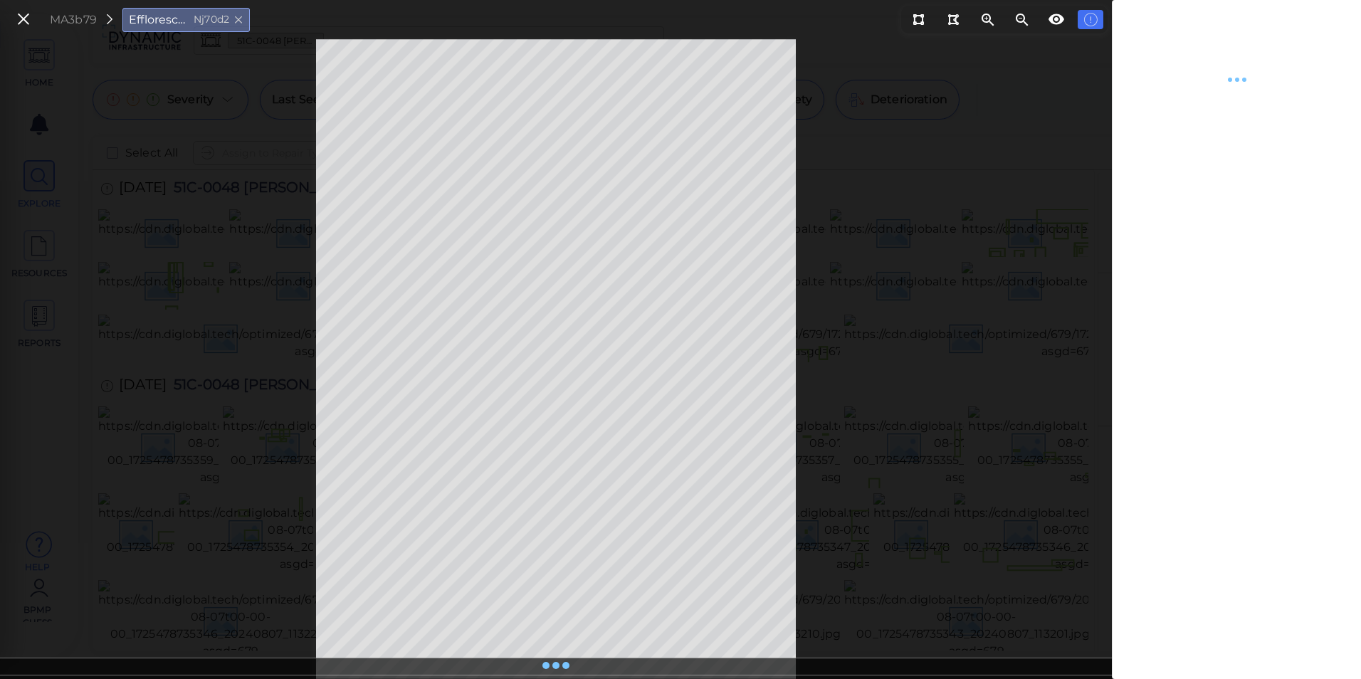
type textarea "x"
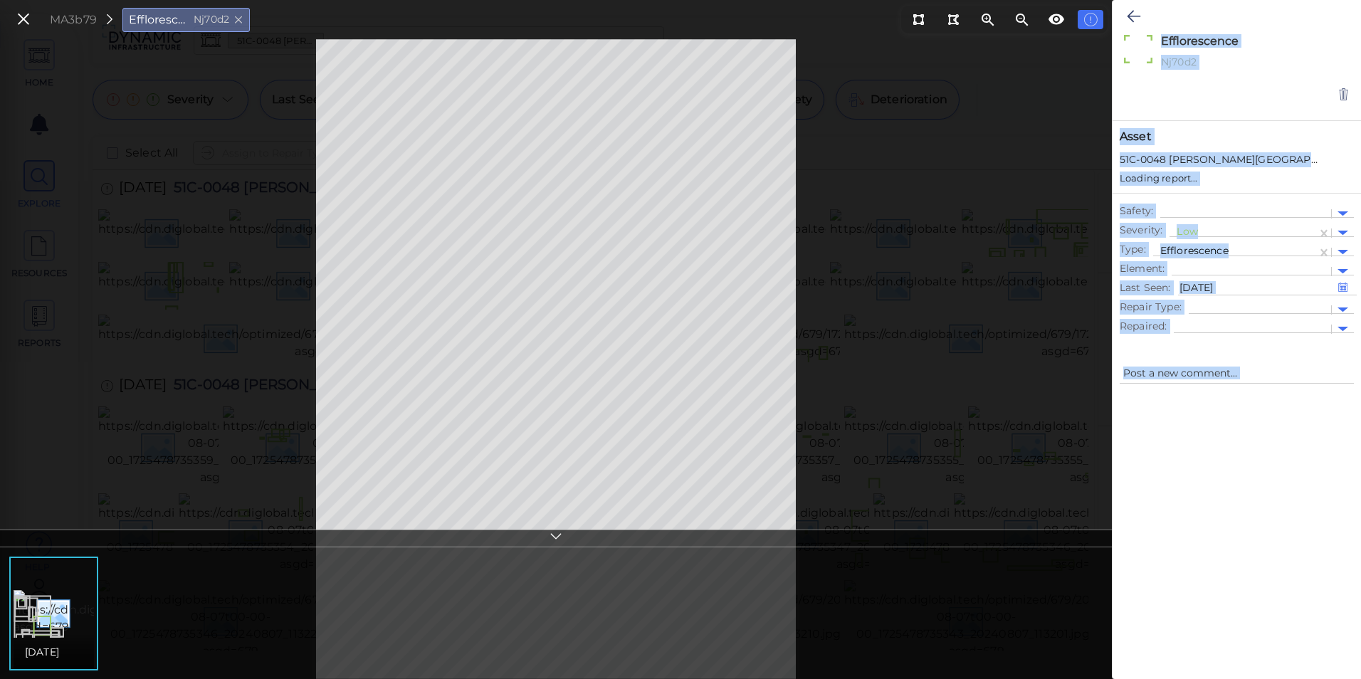
type textarea "x"
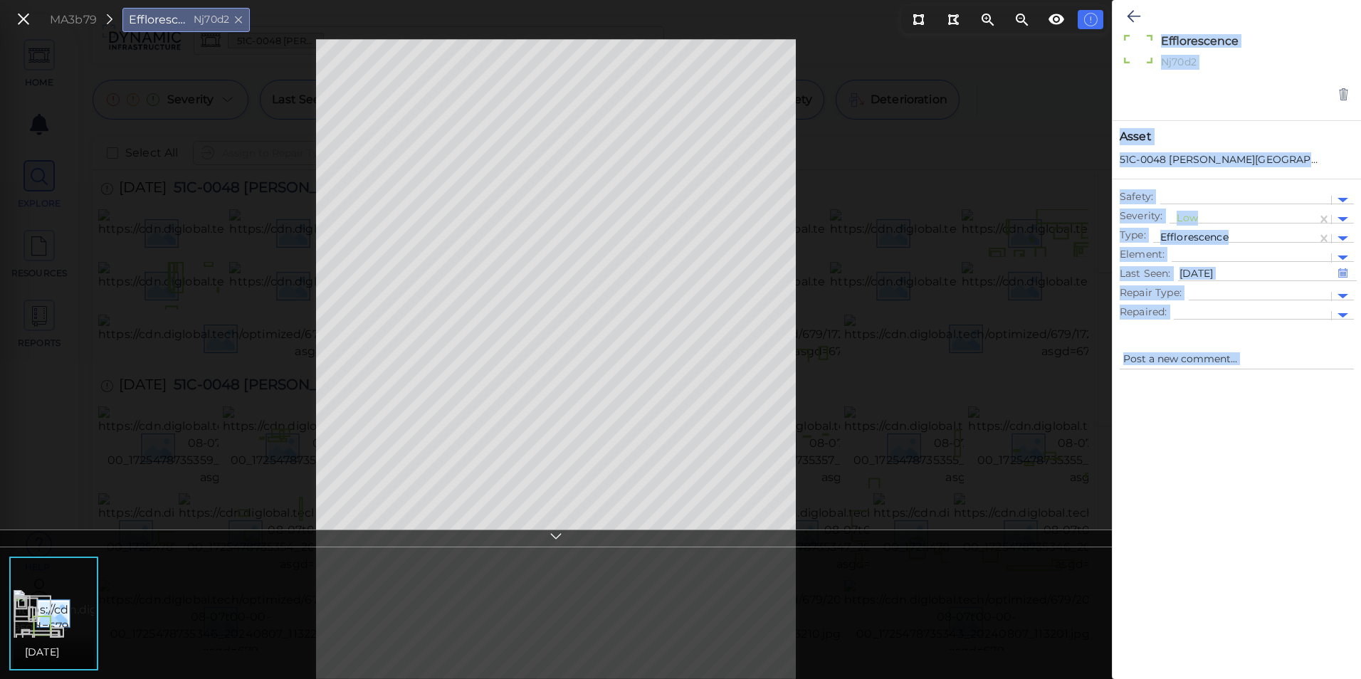
drag, startPoint x: 1329, startPoint y: 461, endPoint x: 1275, endPoint y: 469, distance: 54.0
click at [1275, 469] on div at bounding box center [1237, 514] width 248 height 269
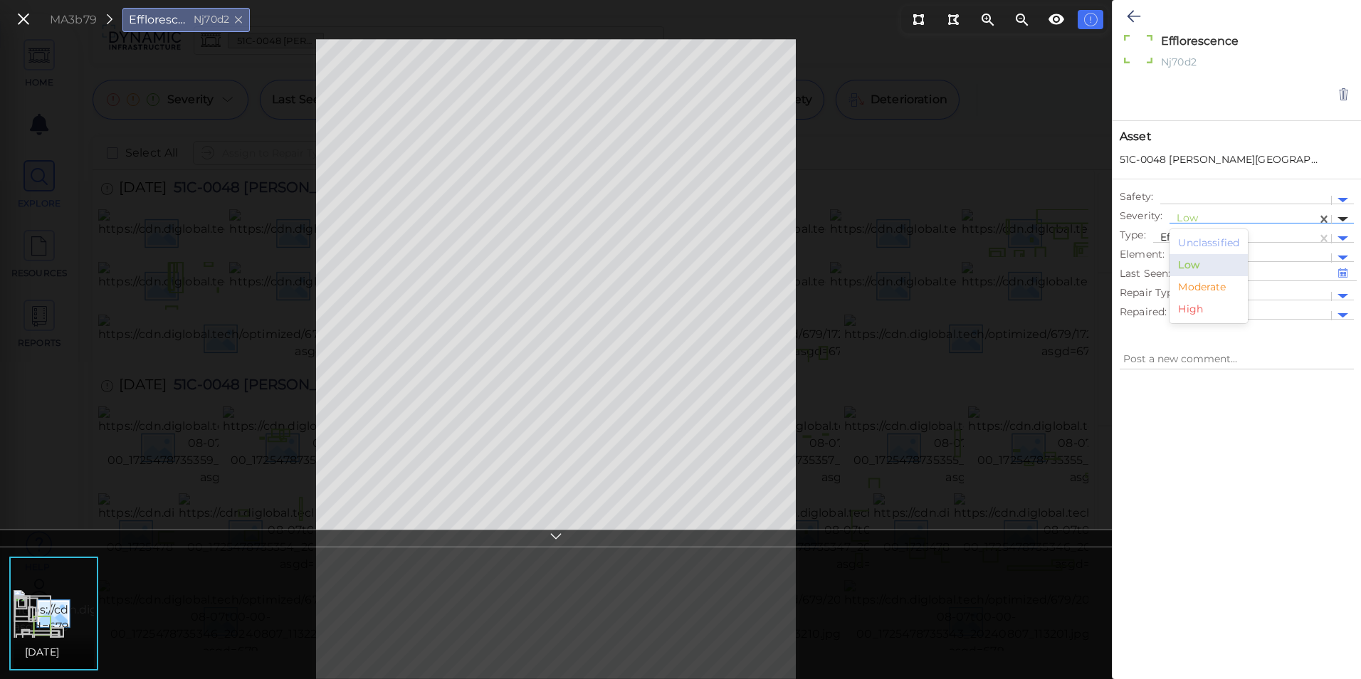
click at [1343, 219] on div at bounding box center [1343, 219] width 11 height 5
click at [1213, 245] on div "Unclassified" at bounding box center [1209, 243] width 78 height 22
type textarea "x"
click at [1342, 94] on icon at bounding box center [1344, 95] width 12 height 14
type textarea "x"
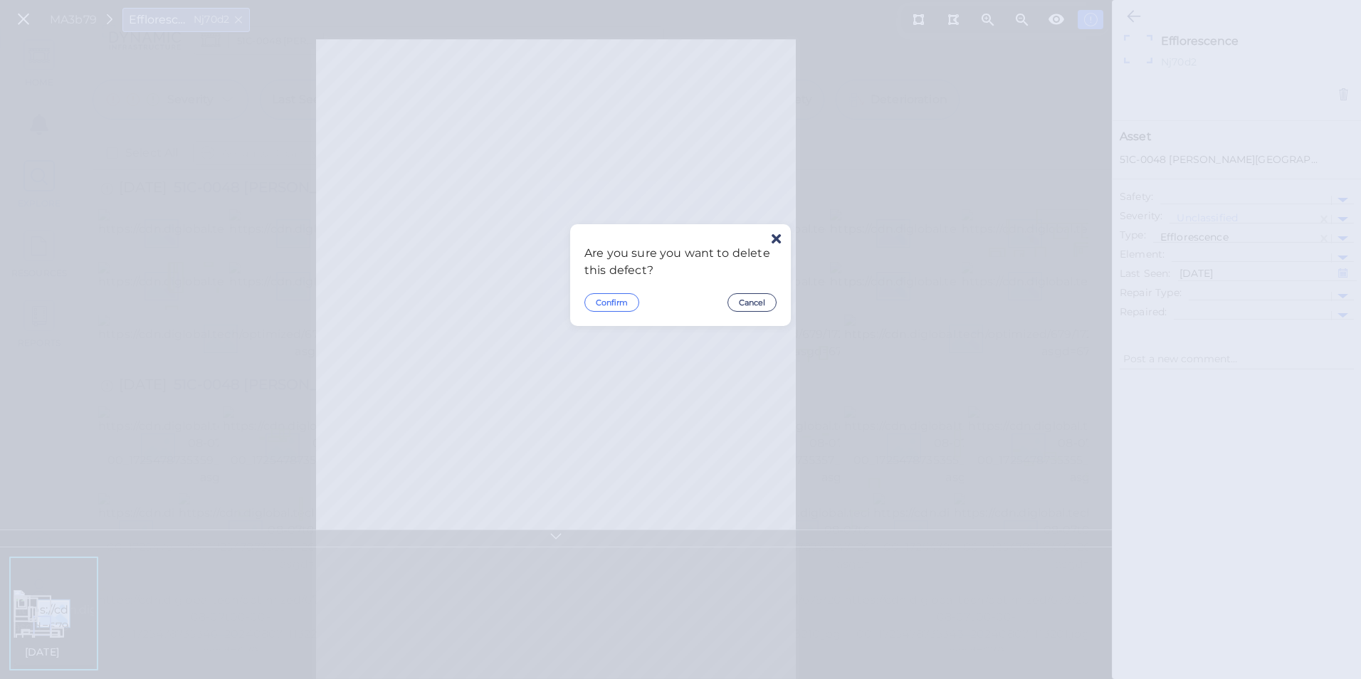
click at [614, 303] on button "Confirm" at bounding box center [612, 302] width 55 height 19
type textarea "x"
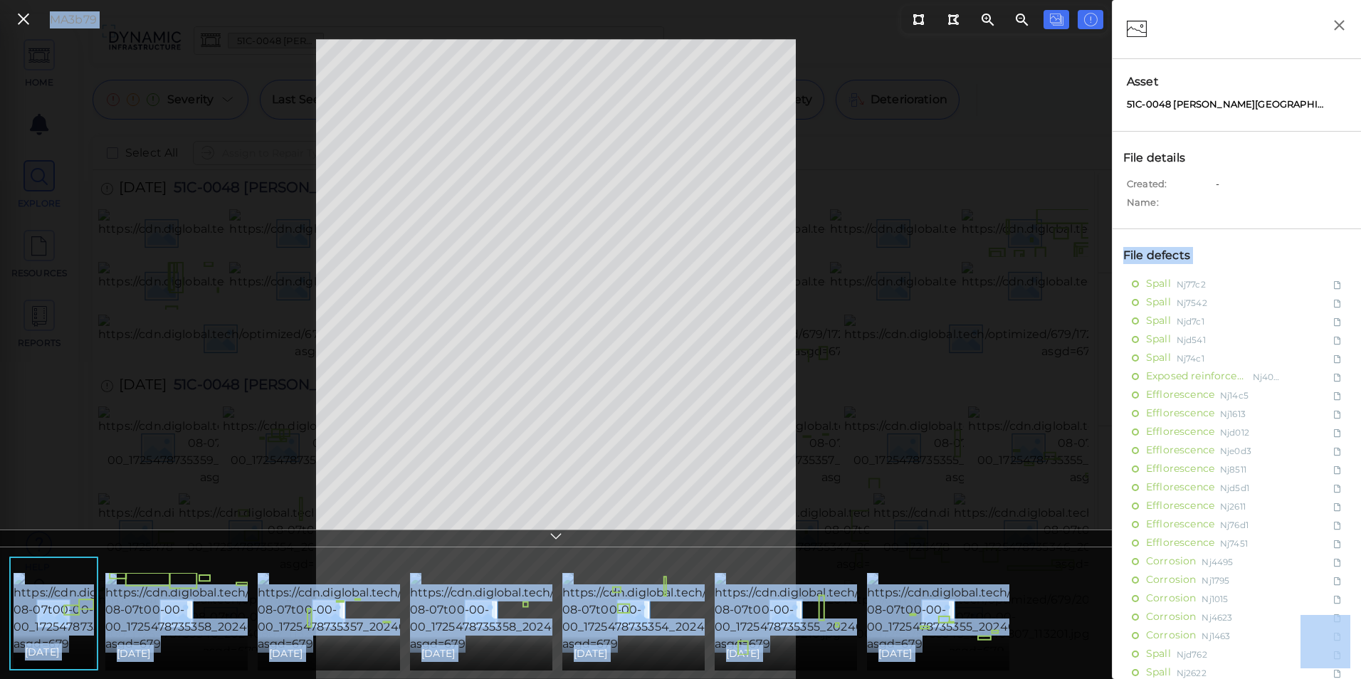
drag, startPoint x: 1361, startPoint y: 208, endPoint x: 1361, endPoint y: 238, distance: 29.9
click at [1361, 0] on html "This app is not optimized for mobile screens. Please access using a desktop or …" at bounding box center [680, 0] width 1361 height 0
drag, startPoint x: 1361, startPoint y: 238, endPoint x: 1225, endPoint y: 222, distance: 136.9
click at [1225, 222] on div "File details Created: - Name:" at bounding box center [1237, 181] width 248 height 98
drag, startPoint x: 1361, startPoint y: 245, endPoint x: 1361, endPoint y: 268, distance: 22.8
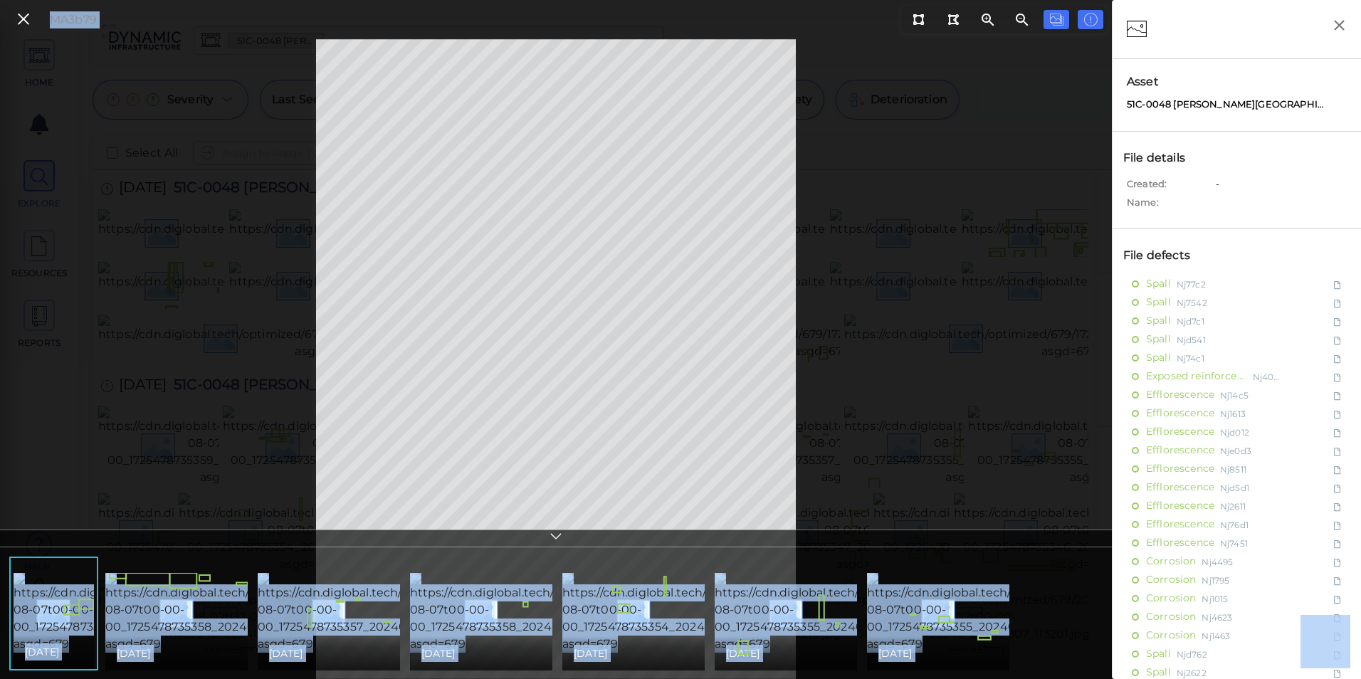
click at [1361, 0] on html "This app is not optimized for mobile screens. Please access using a desktop or …" at bounding box center [680, 0] width 1361 height 0
drag, startPoint x: 1361, startPoint y: 268, endPoint x: 1302, endPoint y: 236, distance: 67.2
click at [1302, 236] on div "File defects Spall Nj77c2 Spall Nj7542 Spall Njd7c1 Spall Njd541 Spall Nj74c1 E…" at bounding box center [1237, 556] width 248 height 654
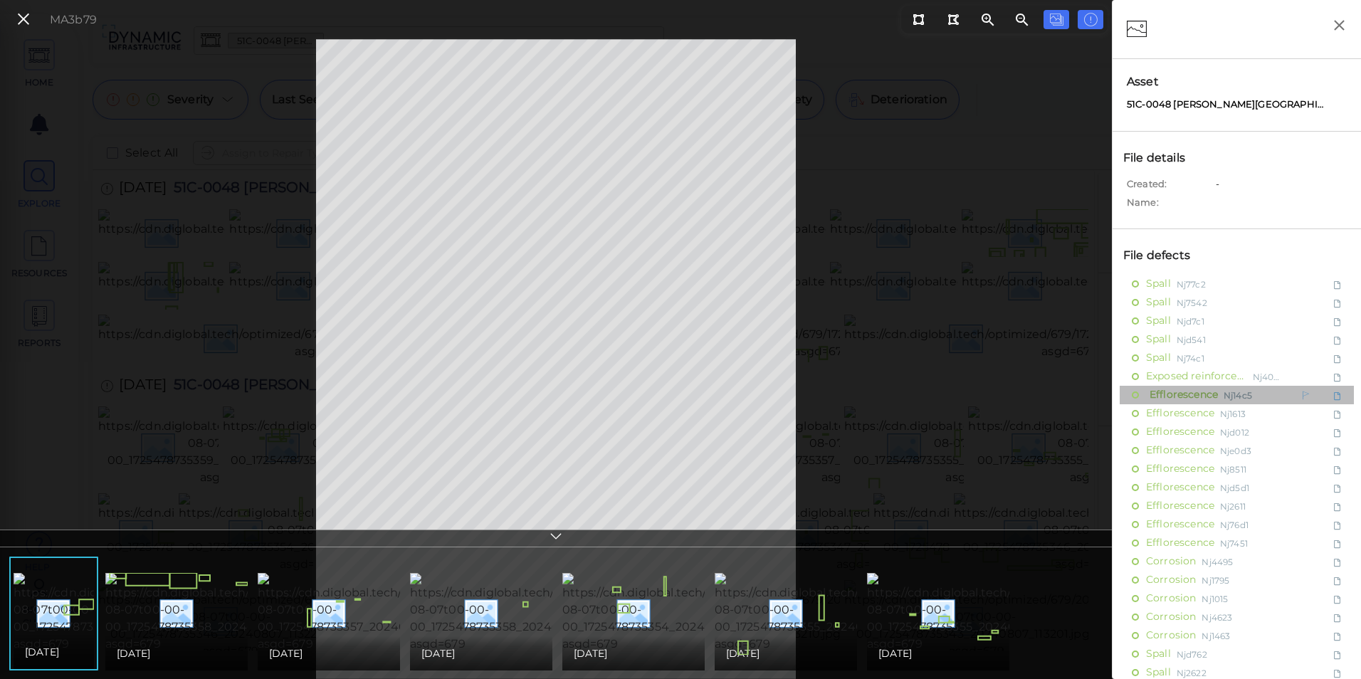
click at [1218, 391] on span "Efflorescence" at bounding box center [1182, 395] width 72 height 18
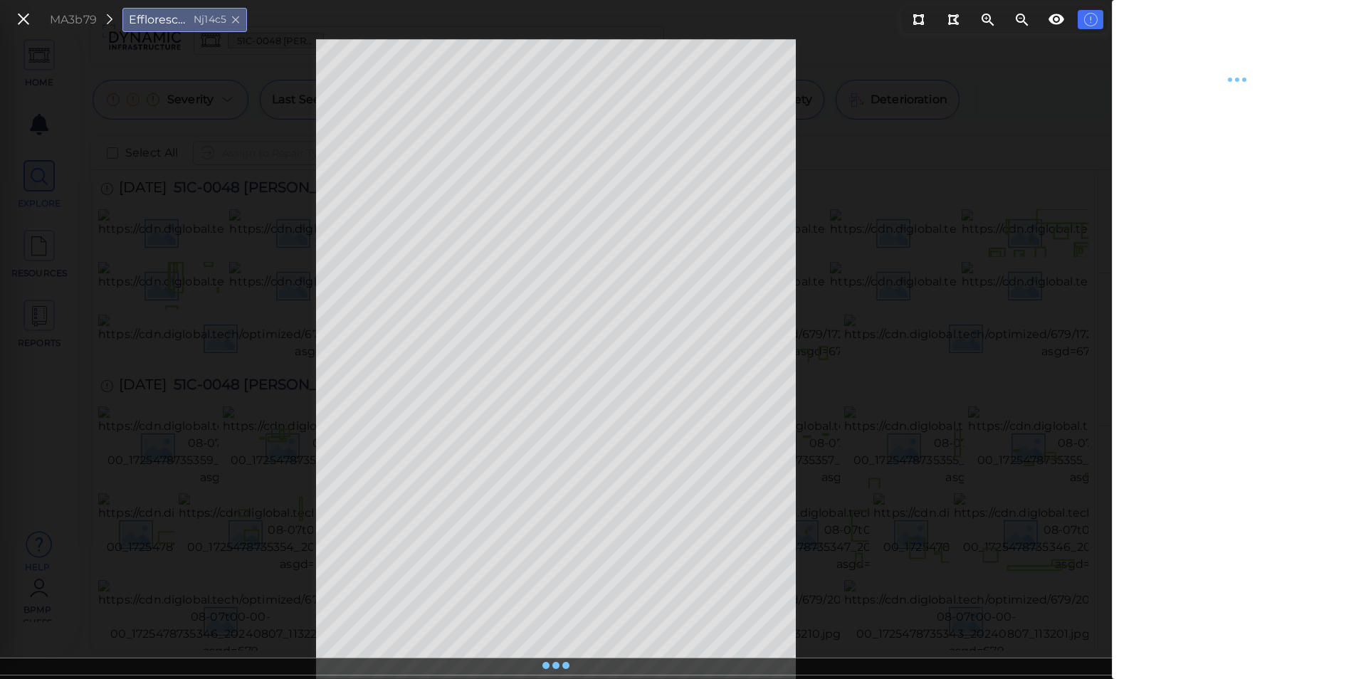
type textarea "x"
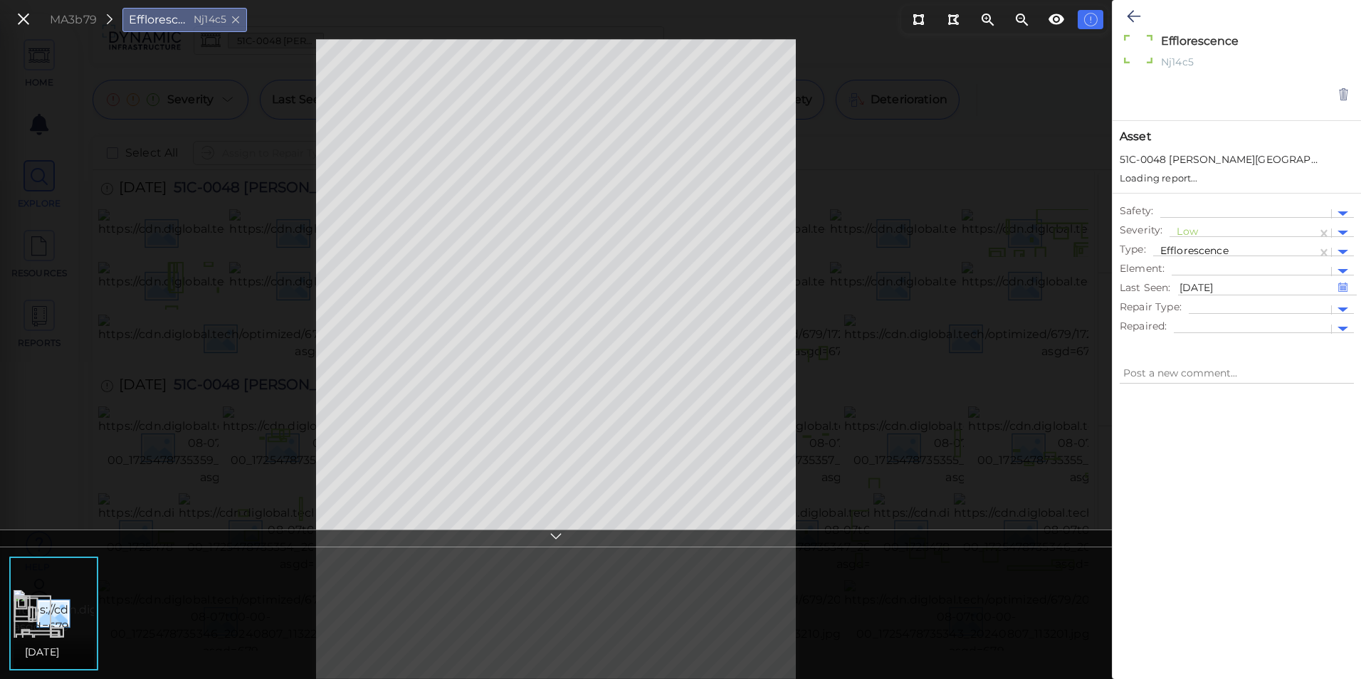
type textarea "x"
click at [1139, 22] on icon at bounding box center [1134, 16] width 14 height 17
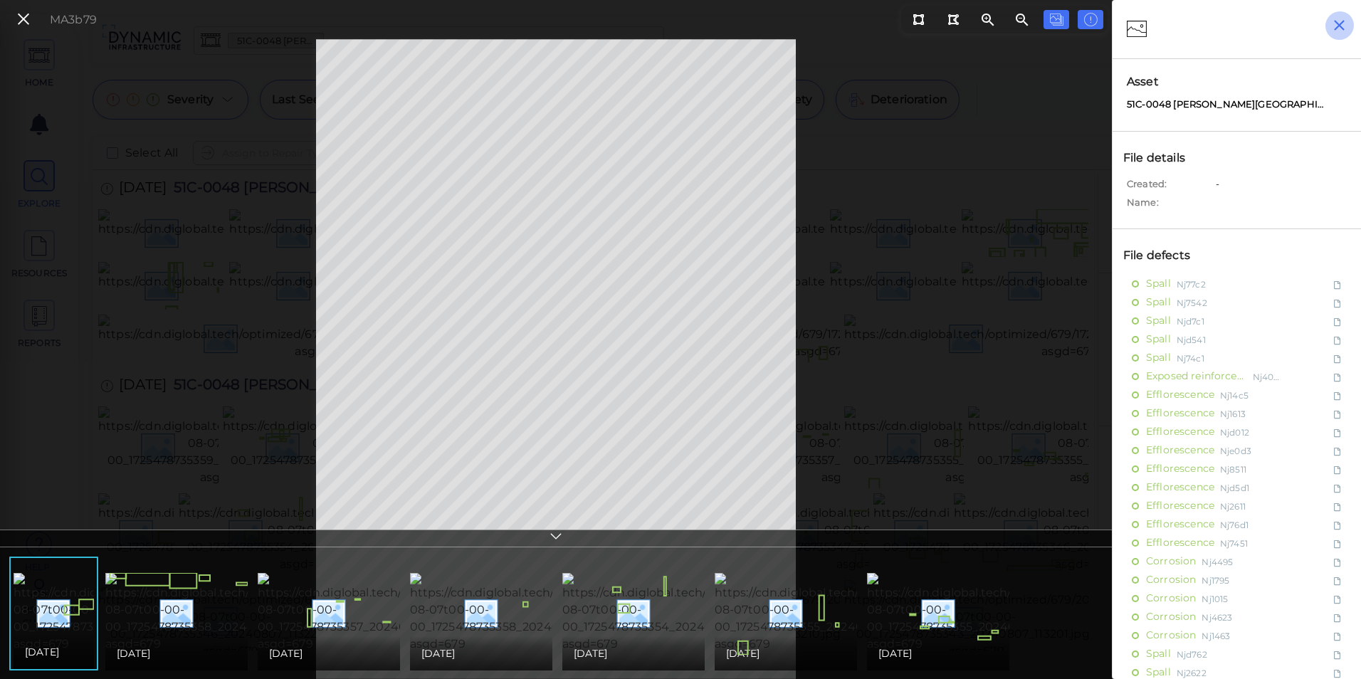
click at [1339, 22] on icon "button" at bounding box center [1340, 25] width 18 height 18
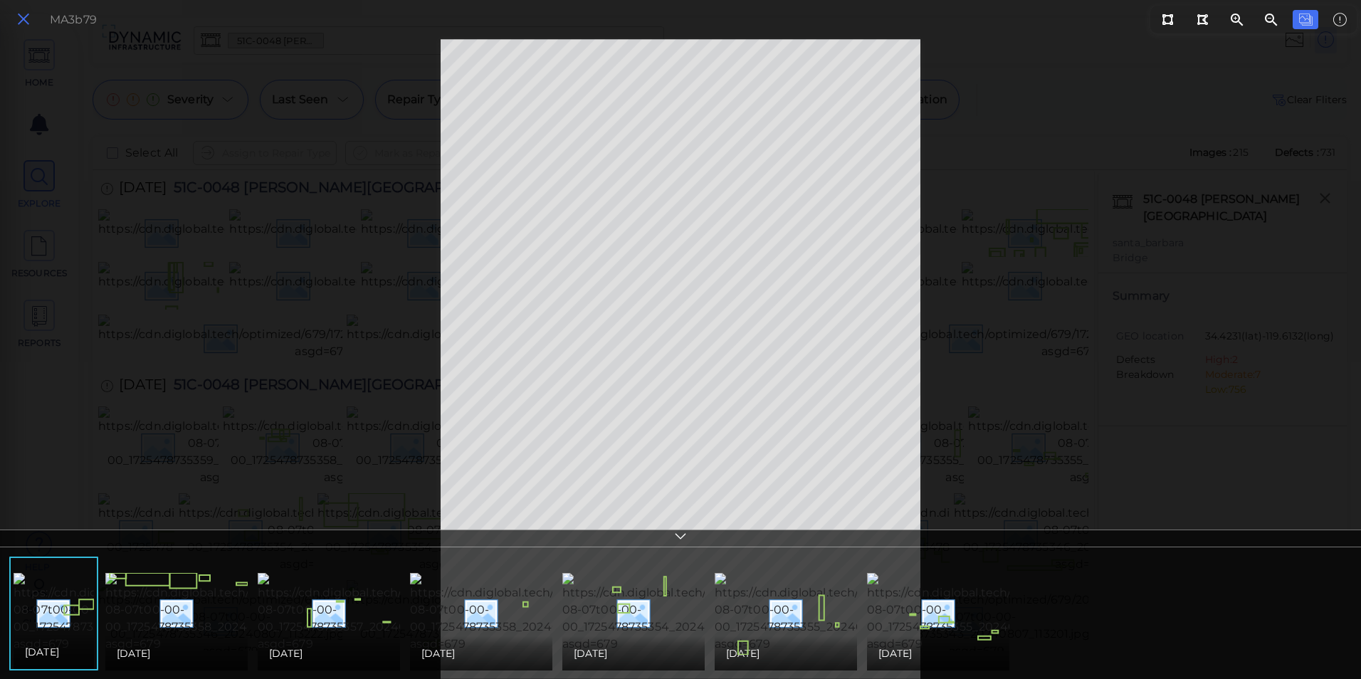
click at [23, 23] on icon at bounding box center [24, 19] width 16 height 19
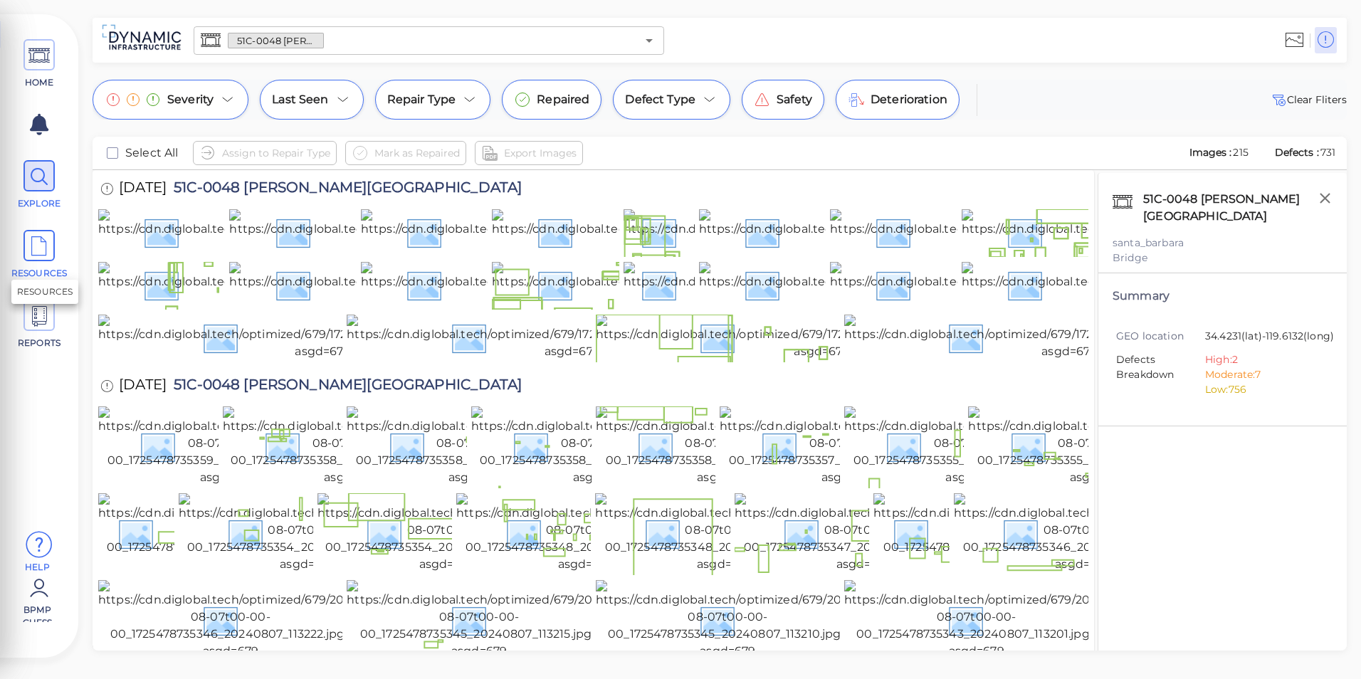
click at [41, 270] on span "RESOURCES" at bounding box center [39, 273] width 61 height 13
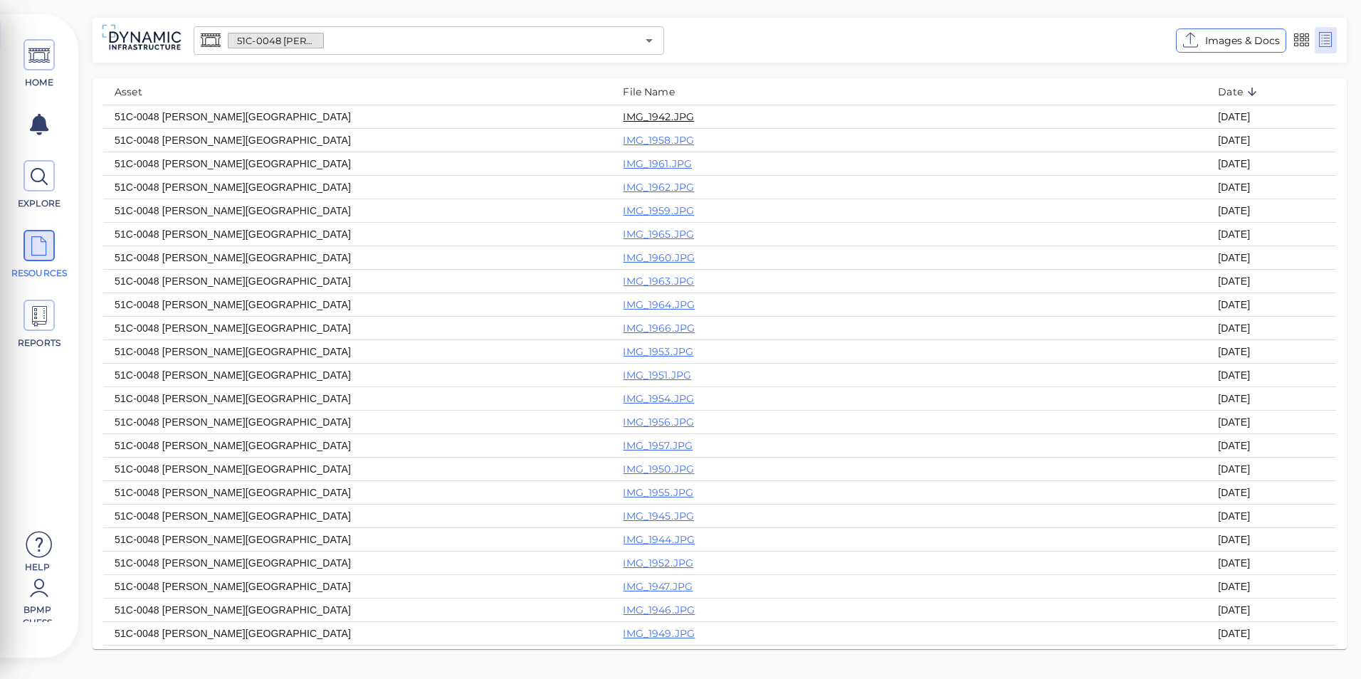
click at [623, 112] on link "IMG_1942.JPG" at bounding box center [658, 116] width 71 height 13
click at [38, 76] on span "HOME" at bounding box center [39, 82] width 61 height 13
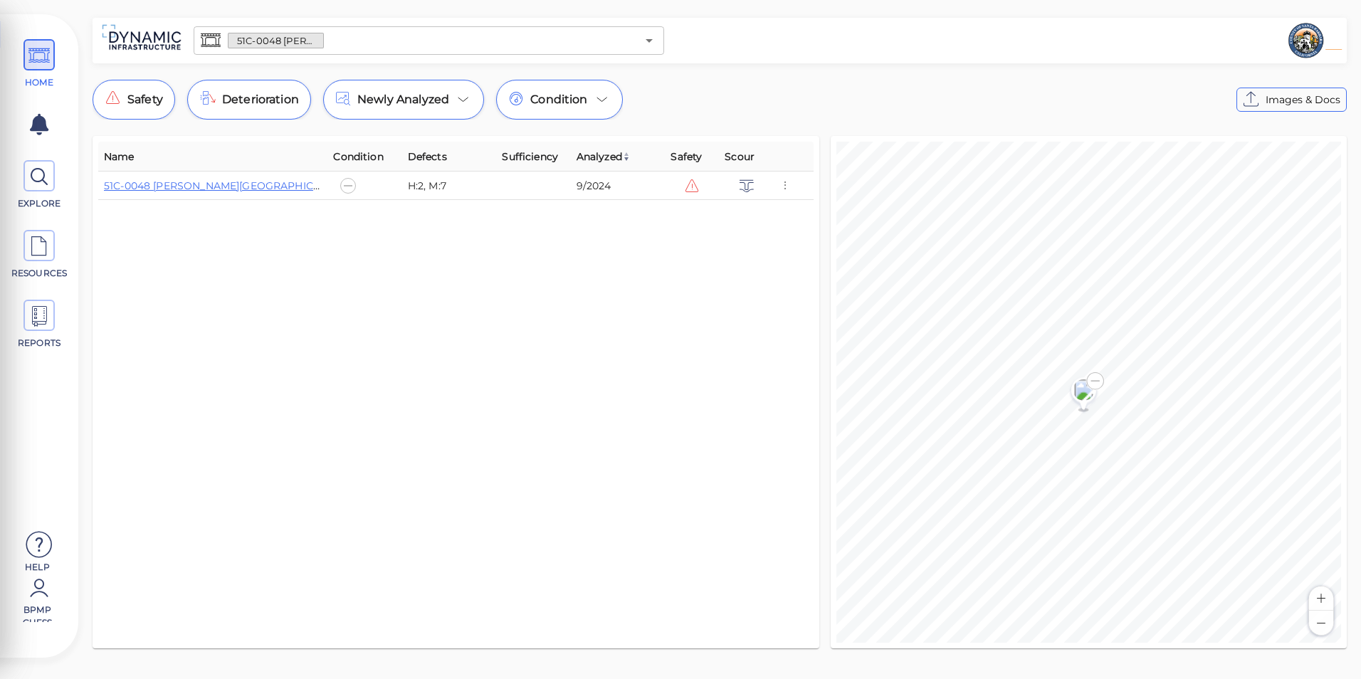
click at [791, 56] on div at bounding box center [1007, 41] width 674 height 40
click at [647, 41] on icon "Open" at bounding box center [649, 40] width 17 height 17
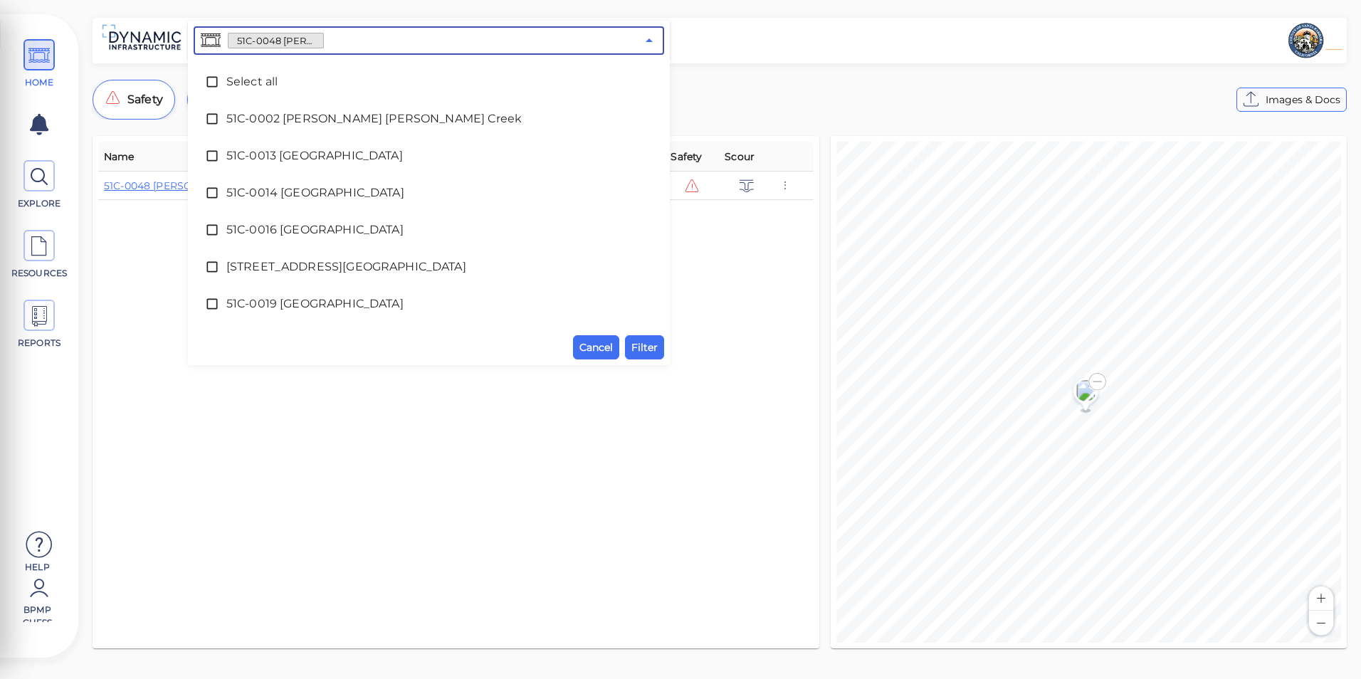
scroll to position [400, 0]
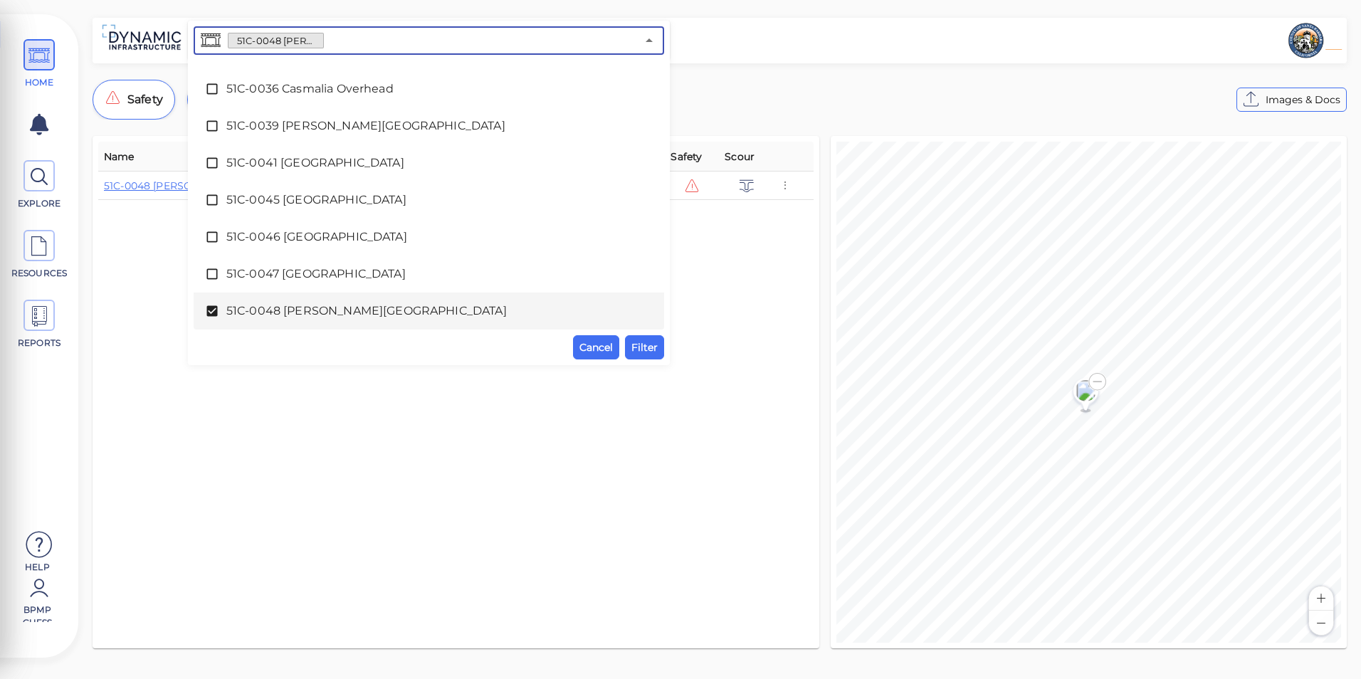
click at [216, 304] on icon at bounding box center [212, 311] width 14 height 14
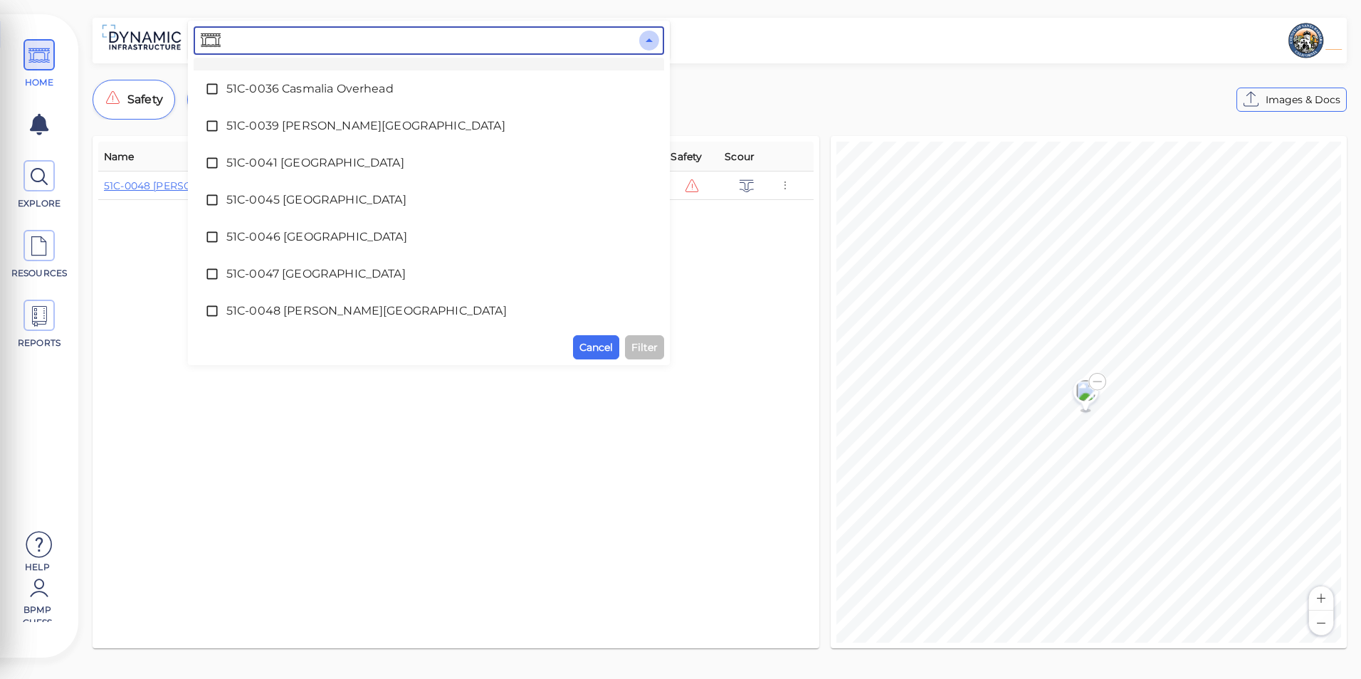
click at [651, 41] on icon "Close" at bounding box center [649, 40] width 7 height 4
click at [649, 42] on icon "Close" at bounding box center [649, 40] width 7 height 4
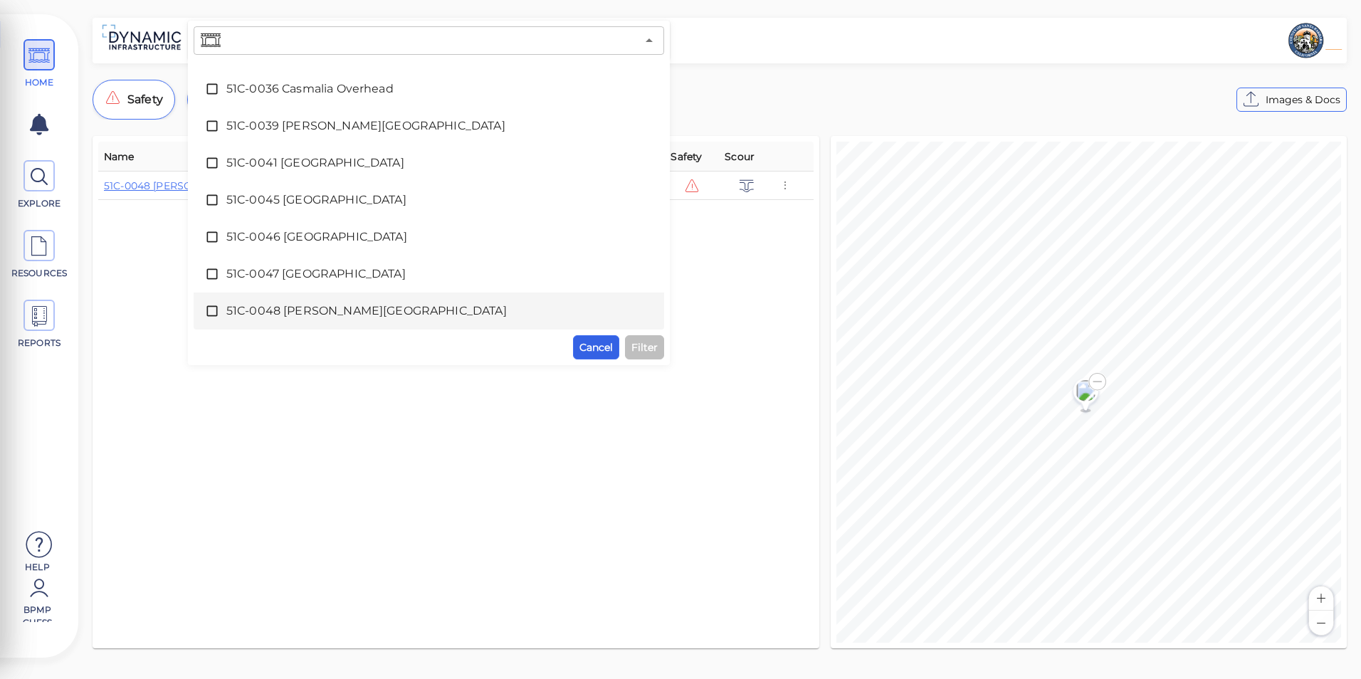
click at [580, 345] on span "Cancel" at bounding box center [596, 347] width 33 height 17
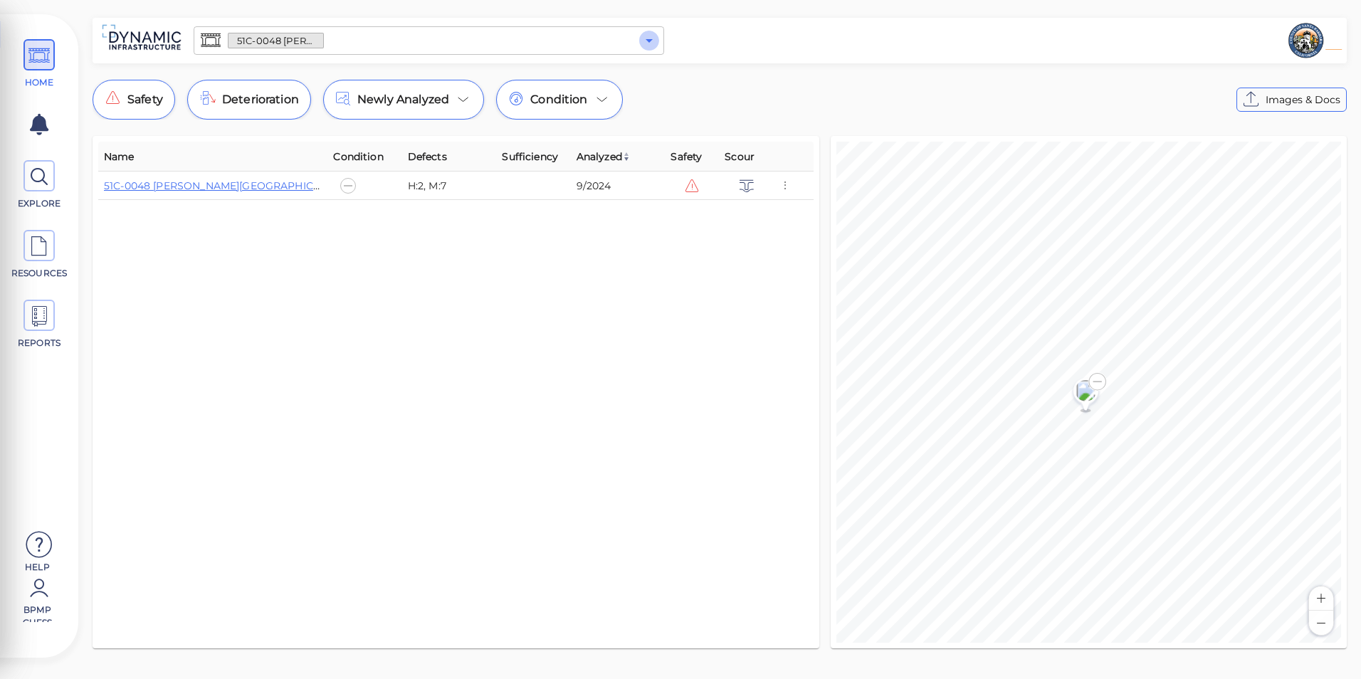
click at [647, 44] on icon "Open" at bounding box center [649, 40] width 17 height 17
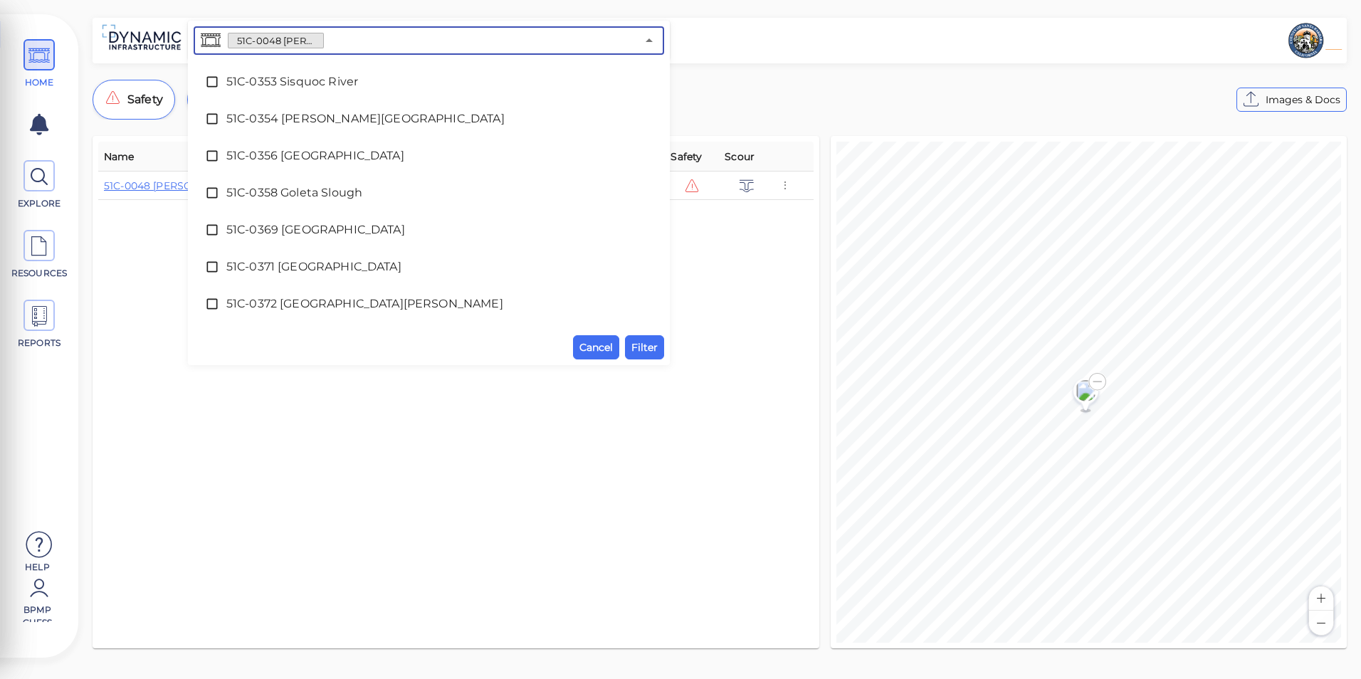
scroll to position [4108, 0]
click at [218, 301] on icon at bounding box center [212, 305] width 14 height 14
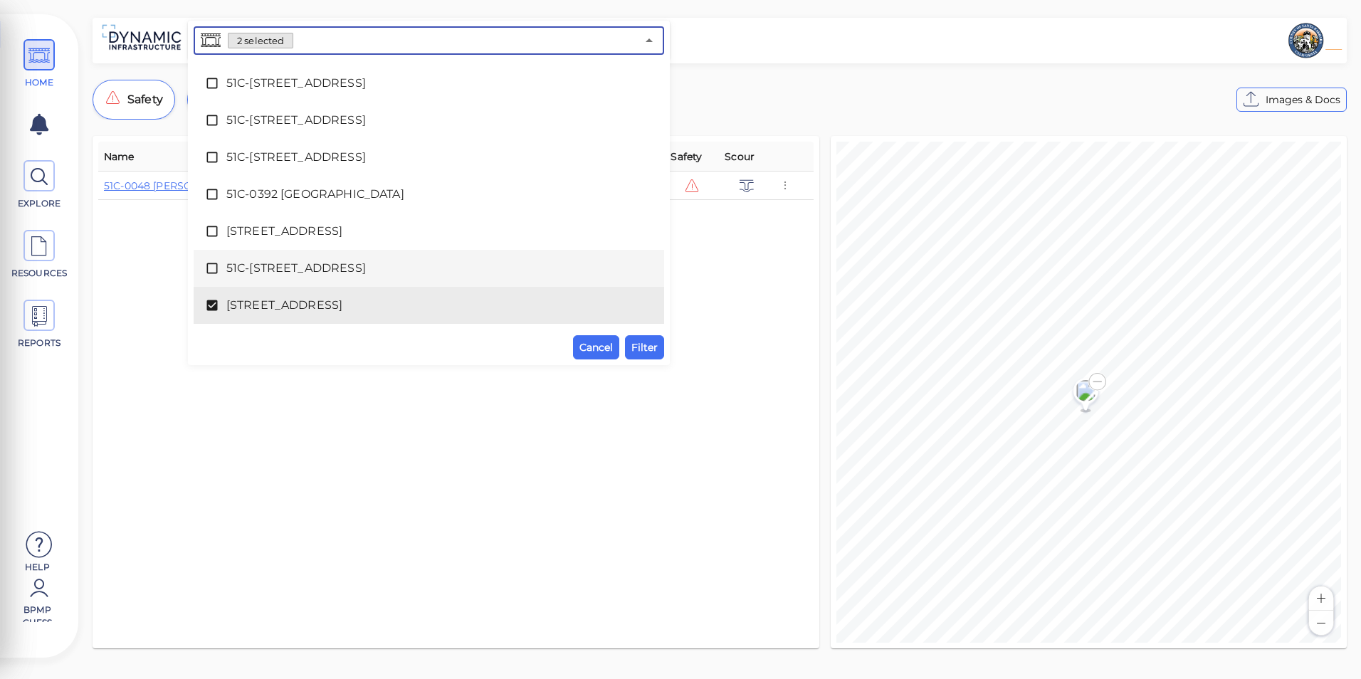
click at [228, 272] on span "51C-[STREET_ADDRESS]" at bounding box center [428, 268] width 405 height 17
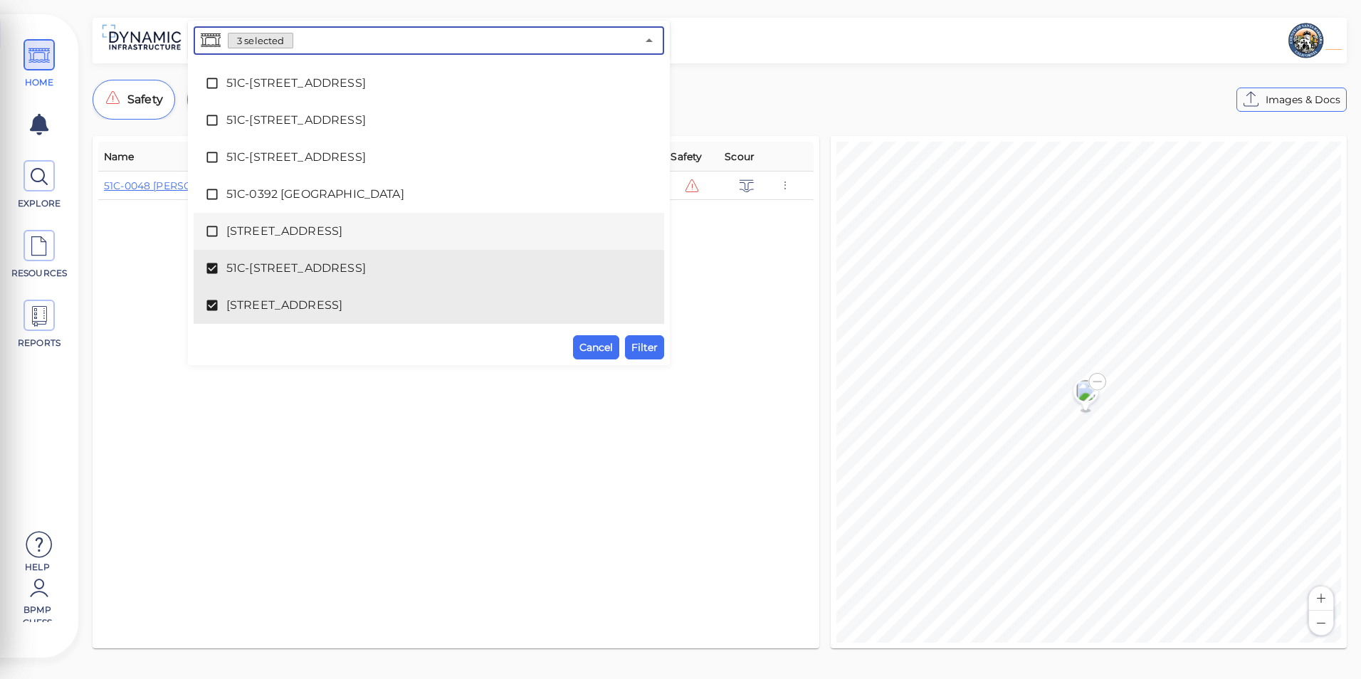
click at [231, 234] on span "[STREET_ADDRESS]" at bounding box center [428, 231] width 405 height 17
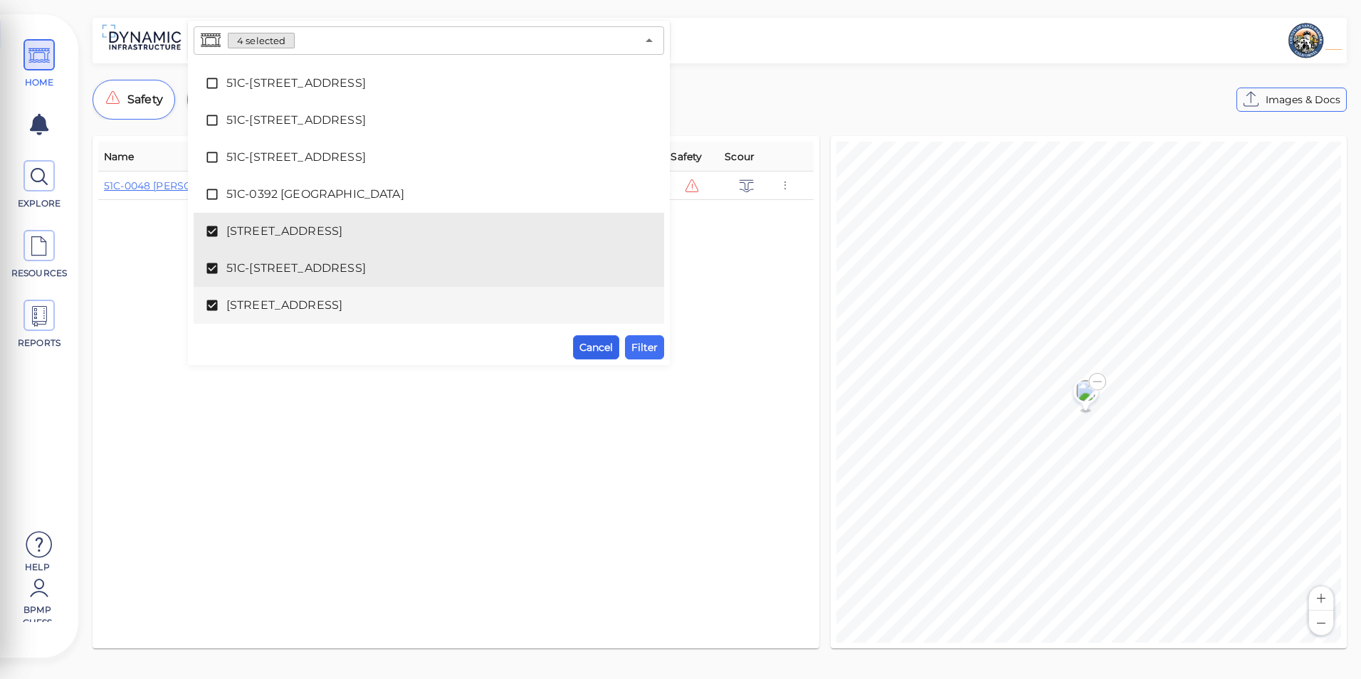
click at [585, 344] on span "Cancel" at bounding box center [596, 347] width 33 height 17
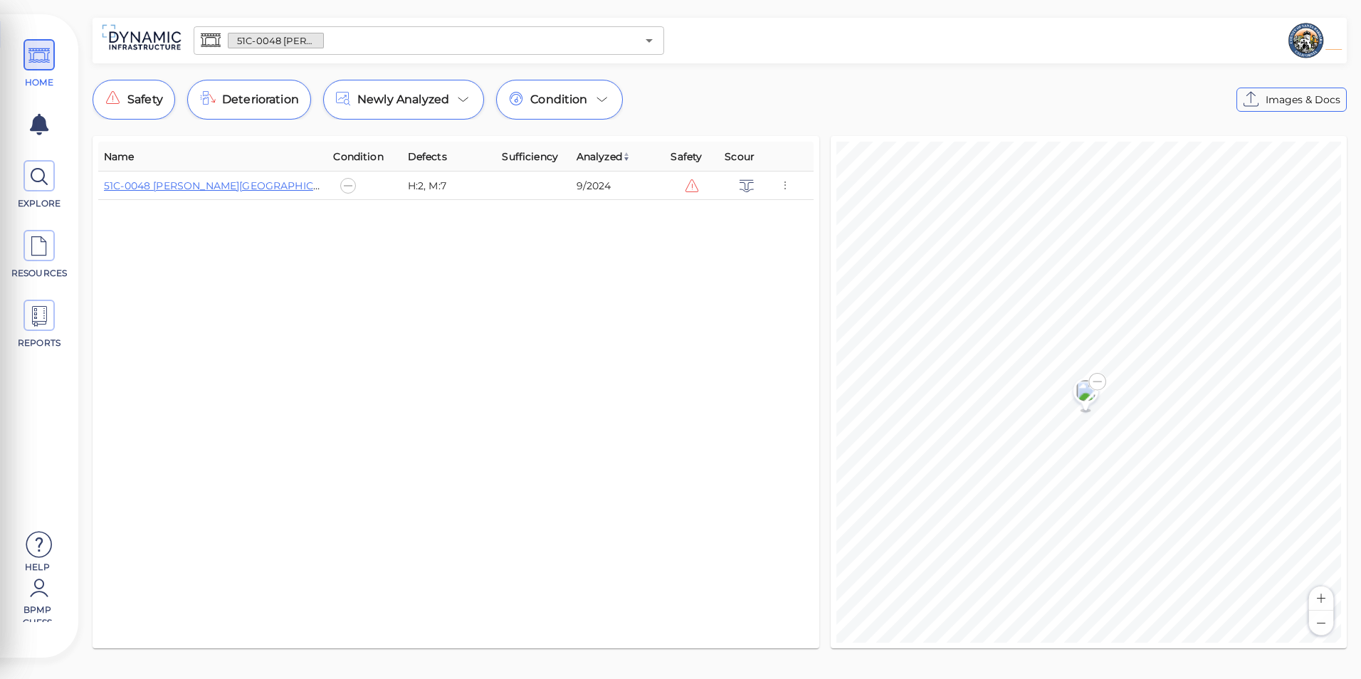
click at [663, 46] on div "51C-0048 [PERSON_NAME][GEOGRAPHIC_DATA] ​" at bounding box center [429, 40] width 471 height 28
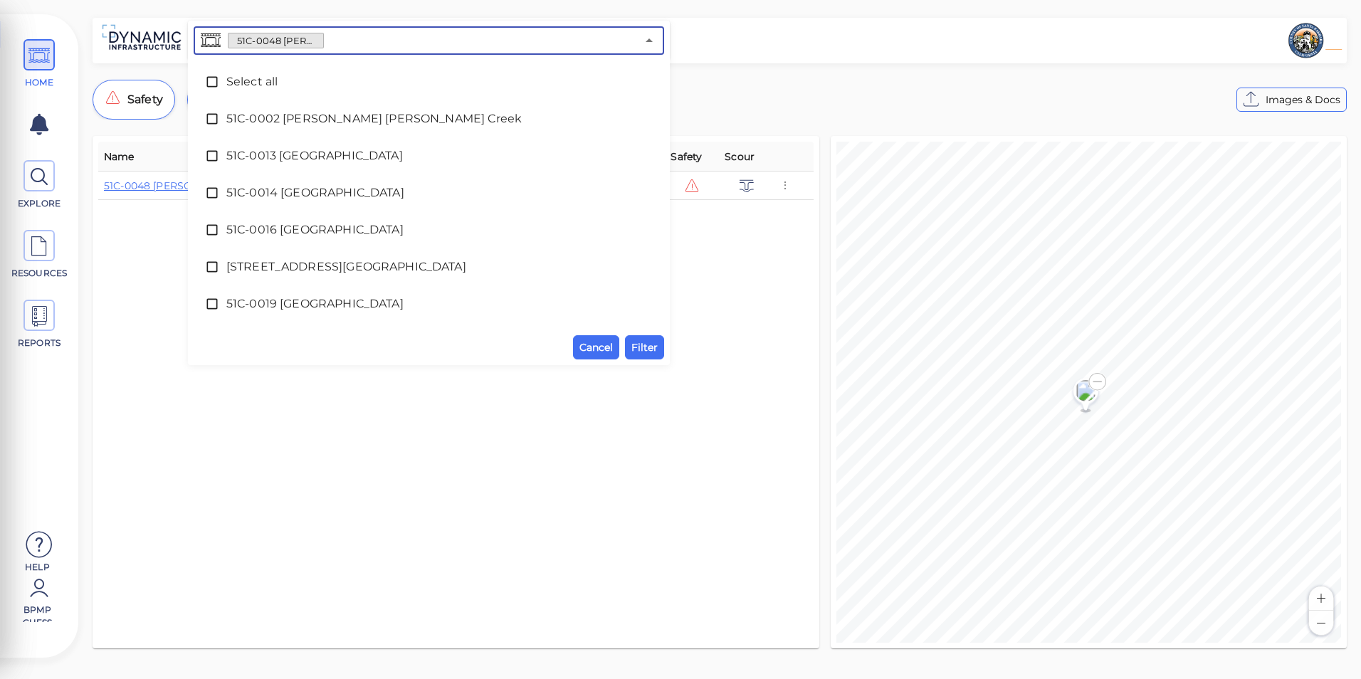
drag, startPoint x: 512, startPoint y: 45, endPoint x: 483, endPoint y: 43, distance: 28.5
click at [484, 43] on input "text" at bounding box center [480, 41] width 313 height 20
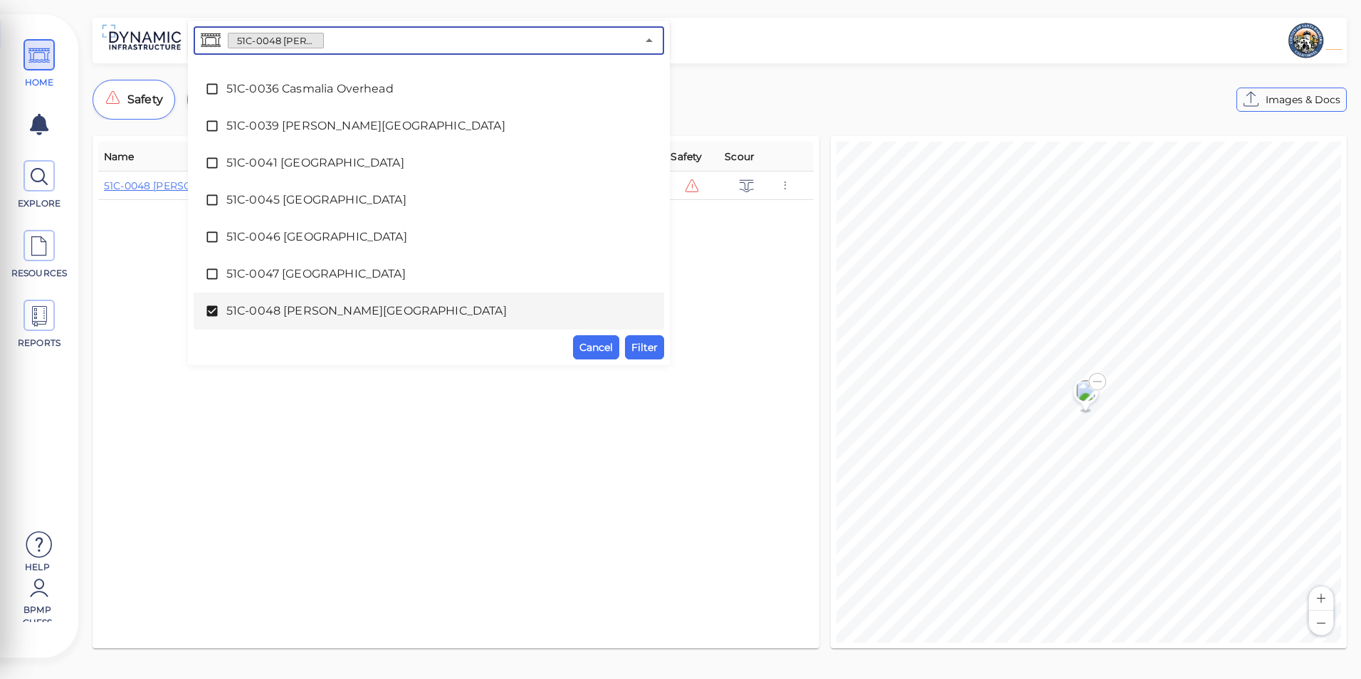
drag, startPoint x: 354, startPoint y: 51, endPoint x: 169, endPoint y: 55, distance: 185.2
click at [169, 55] on div "51C-0048 [PERSON_NAME][GEOGRAPHIC_DATA] ​ Select all 51C-0002 [PERSON_NAME][GEO…" at bounding box center [720, 41] width 1255 height 46
drag, startPoint x: 308, startPoint y: 48, endPoint x: 308, endPoint y: 40, distance: 8.5
click at [308, 44] on div "51C-0048 [PERSON_NAME][GEOGRAPHIC_DATA] ​" at bounding box center [429, 40] width 471 height 28
click at [308, 39] on span "51C-0048 [PERSON_NAME][GEOGRAPHIC_DATA]" at bounding box center [276, 41] width 95 height 14
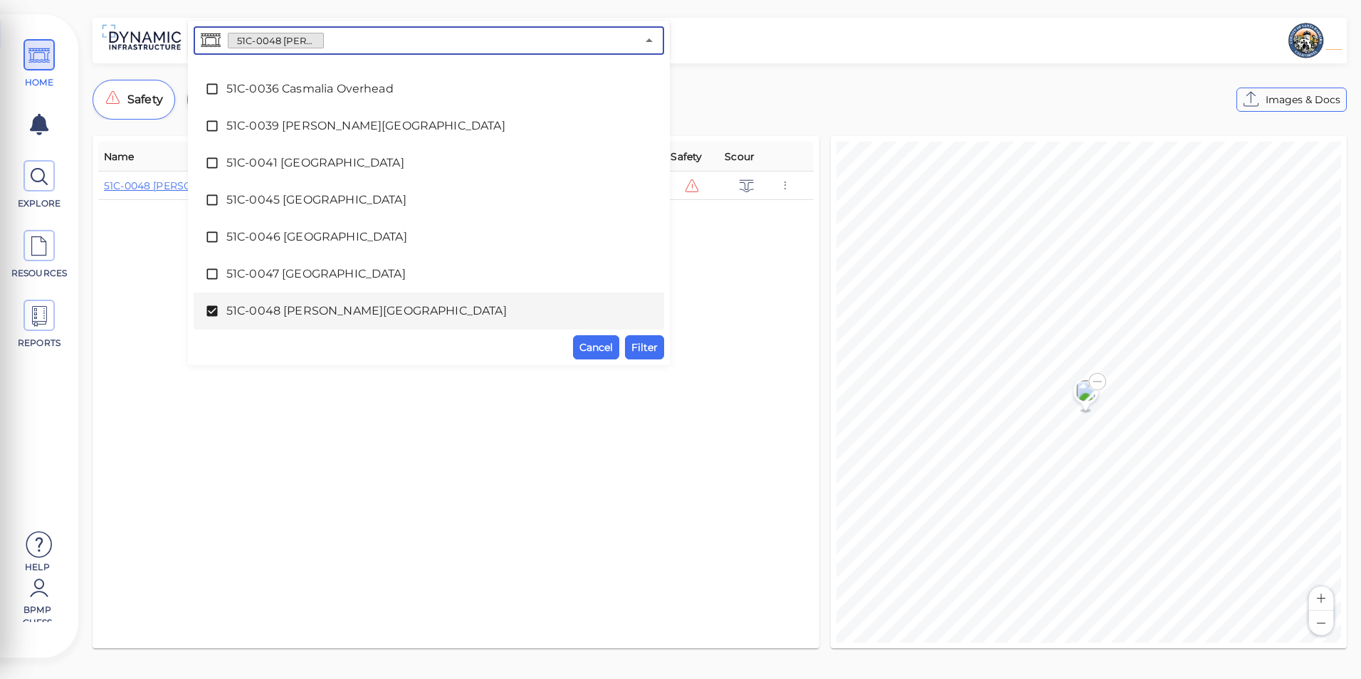
drag, startPoint x: 308, startPoint y: 39, endPoint x: 392, endPoint y: 30, distance: 84.5
click at [392, 30] on div "51C-0048 [PERSON_NAME][GEOGRAPHIC_DATA] ​" at bounding box center [429, 40] width 471 height 28
click at [212, 301] on div "51C-0048 [PERSON_NAME][GEOGRAPHIC_DATA]" at bounding box center [429, 311] width 448 height 28
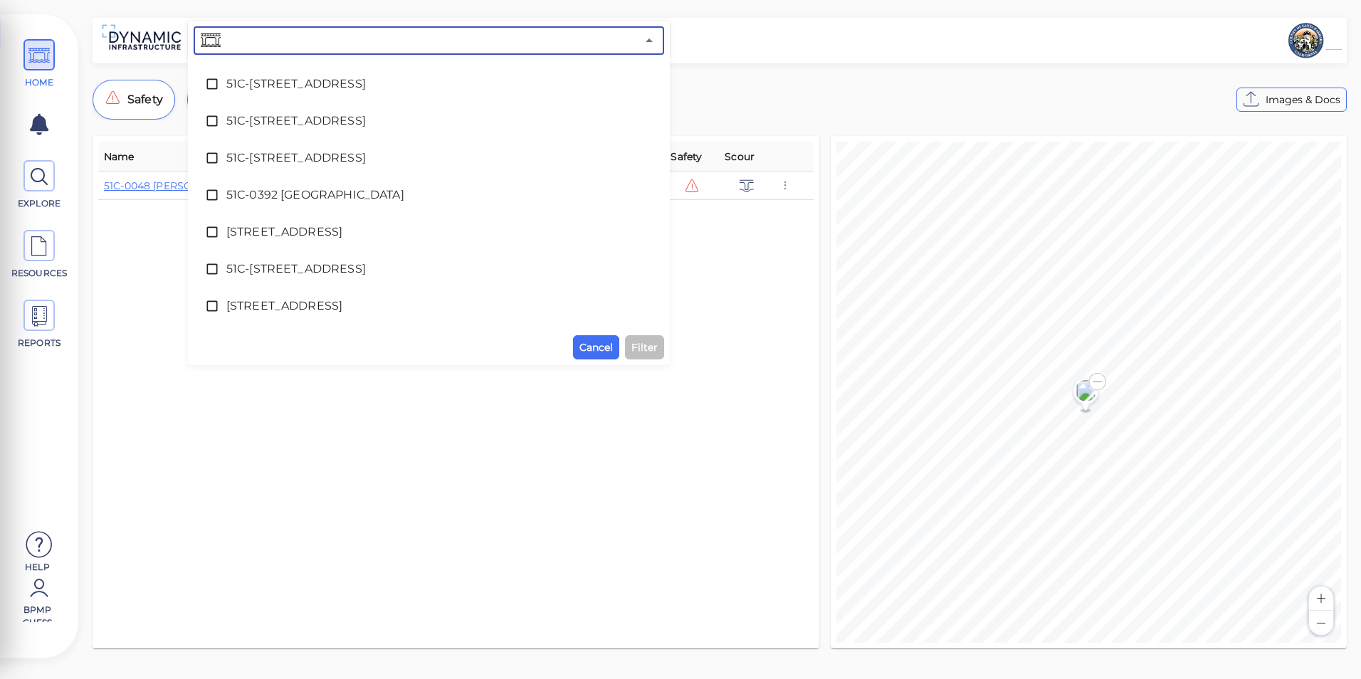
scroll to position [4108, 0]
click at [596, 352] on span "Cancel" at bounding box center [596, 347] width 33 height 17
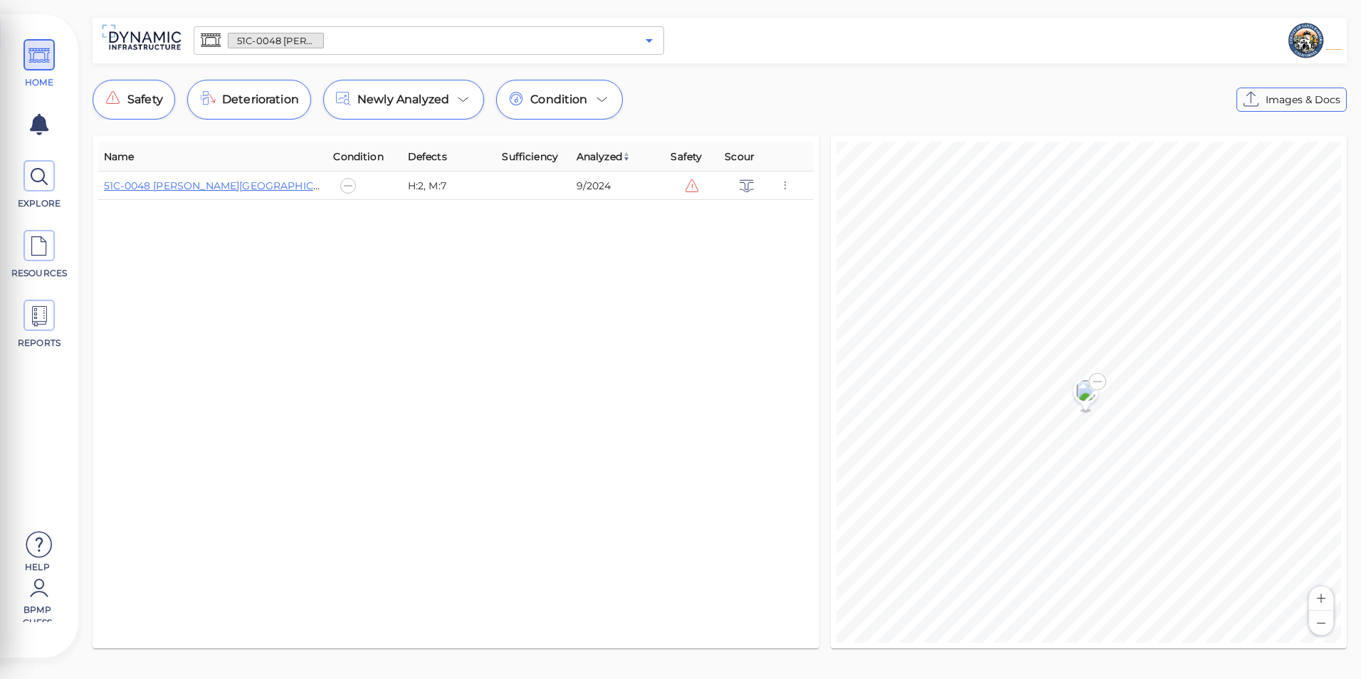
click at [659, 40] on button "Open" at bounding box center [649, 41] width 20 height 20
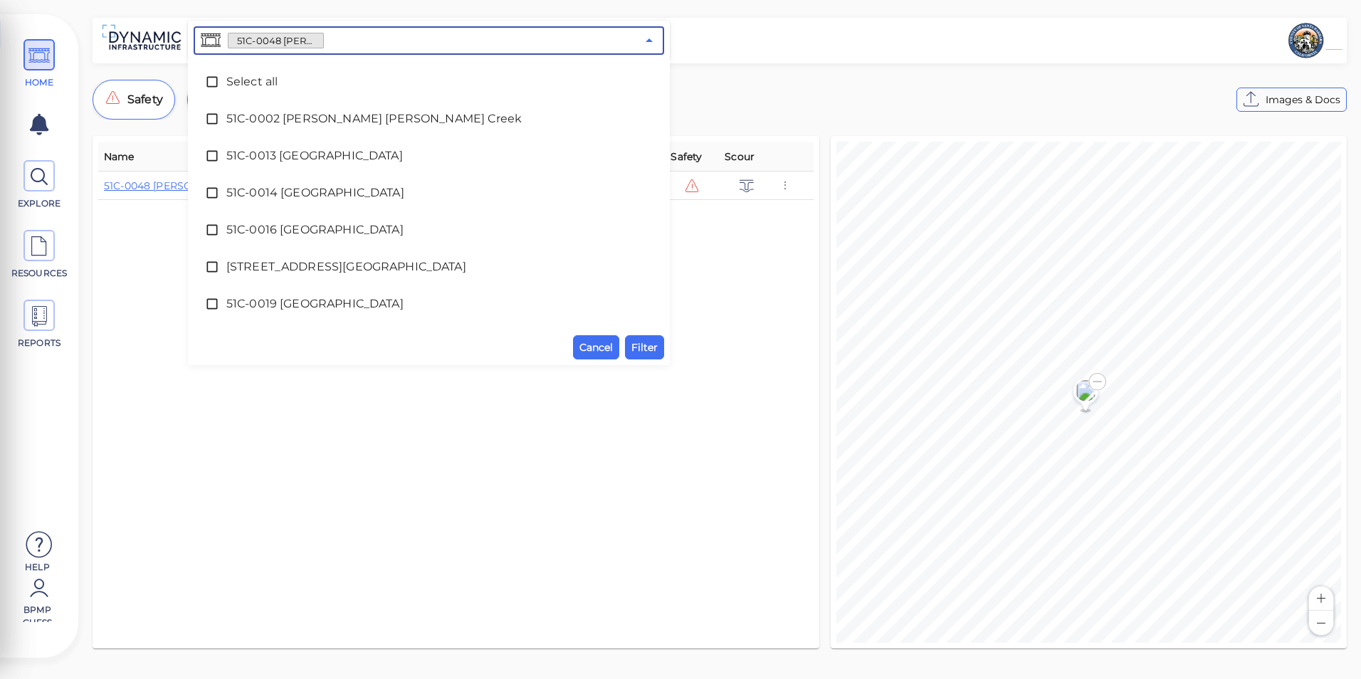
scroll to position [400, 0]
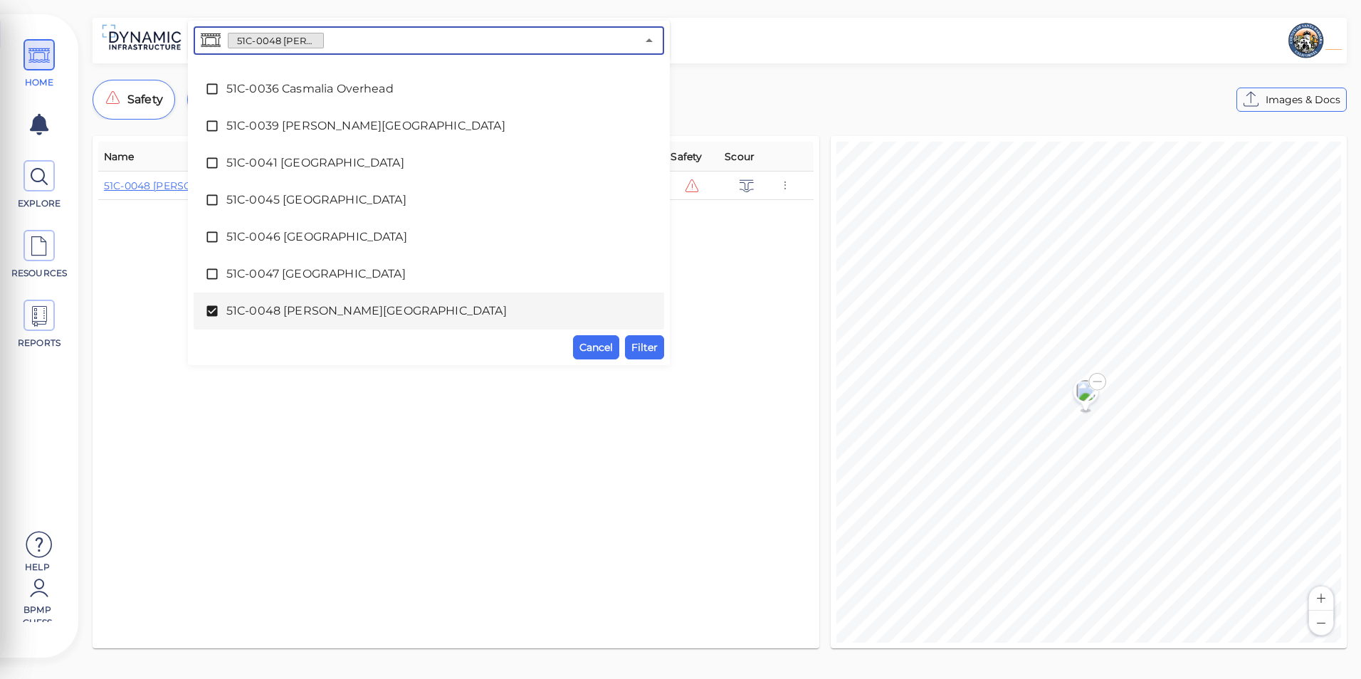
click at [355, 314] on span "51C-0048 [PERSON_NAME][GEOGRAPHIC_DATA]" at bounding box center [428, 311] width 405 height 17
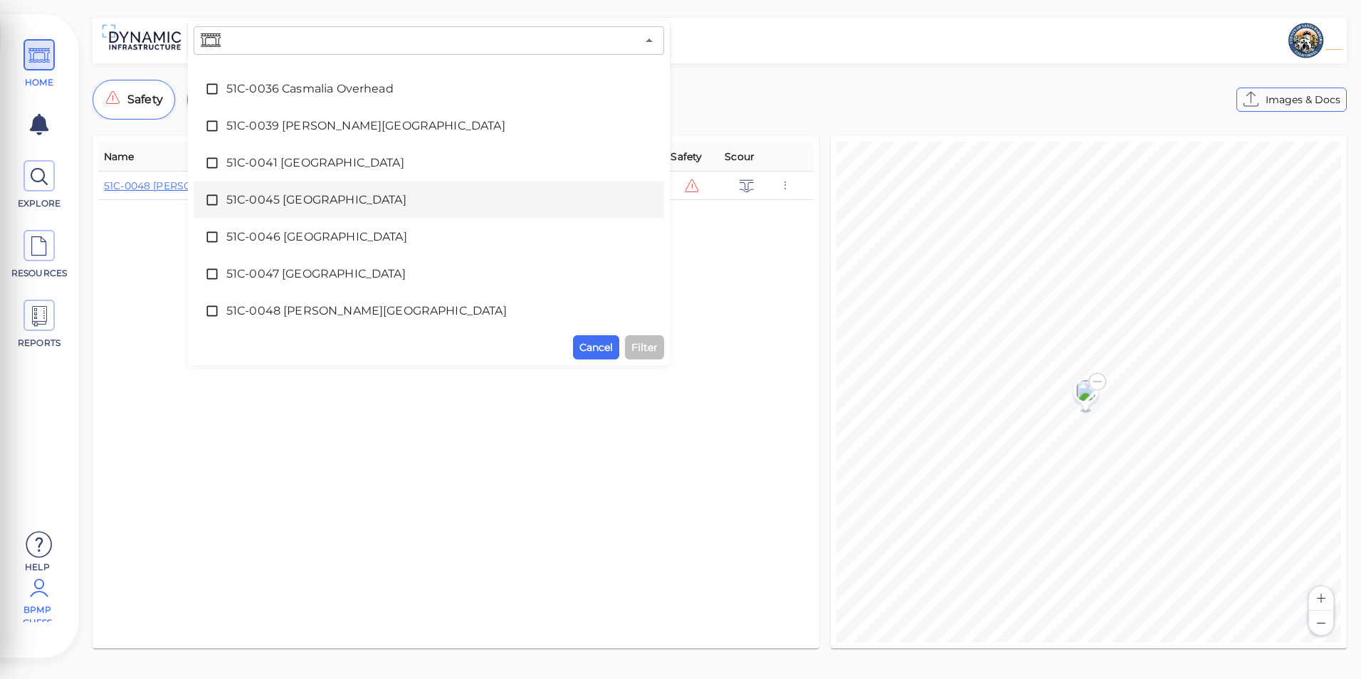
click at [36, 600] on icon at bounding box center [39, 588] width 28 height 43
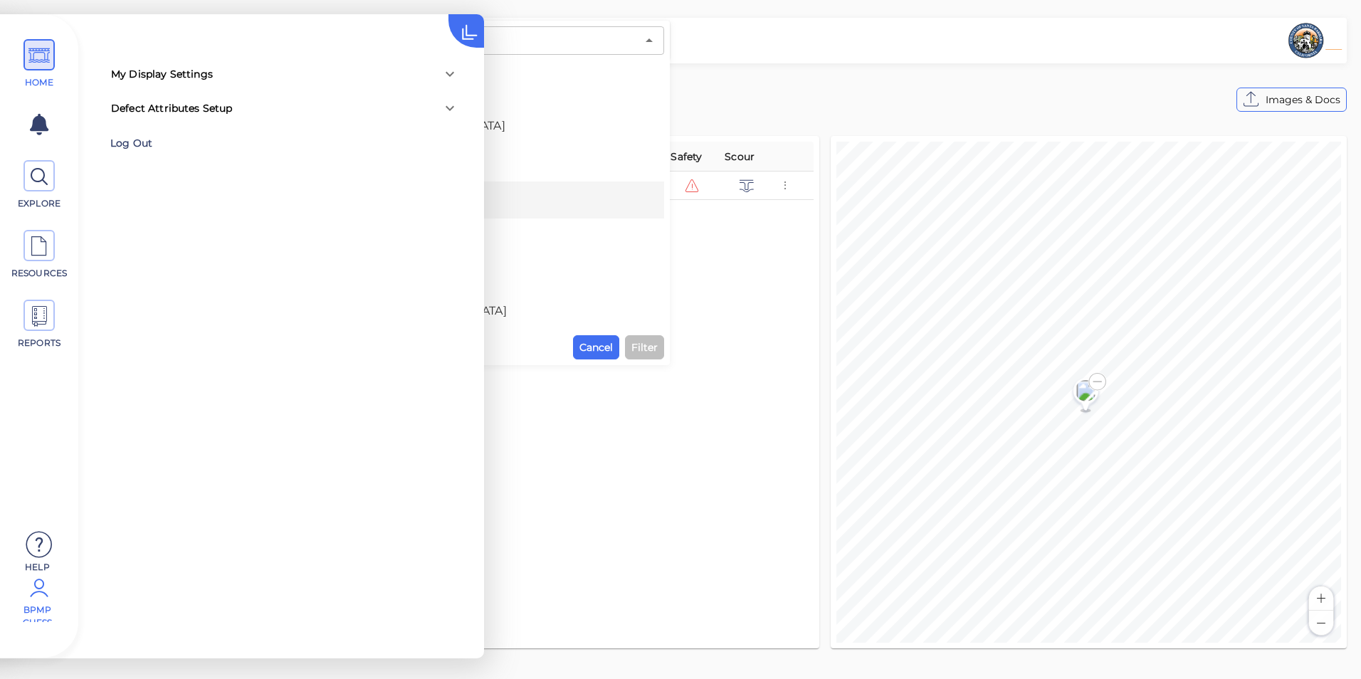
click at [127, 137] on div "Log Out" at bounding box center [202, 143] width 185 height 22
